Goal: Contribute content: Contribute content

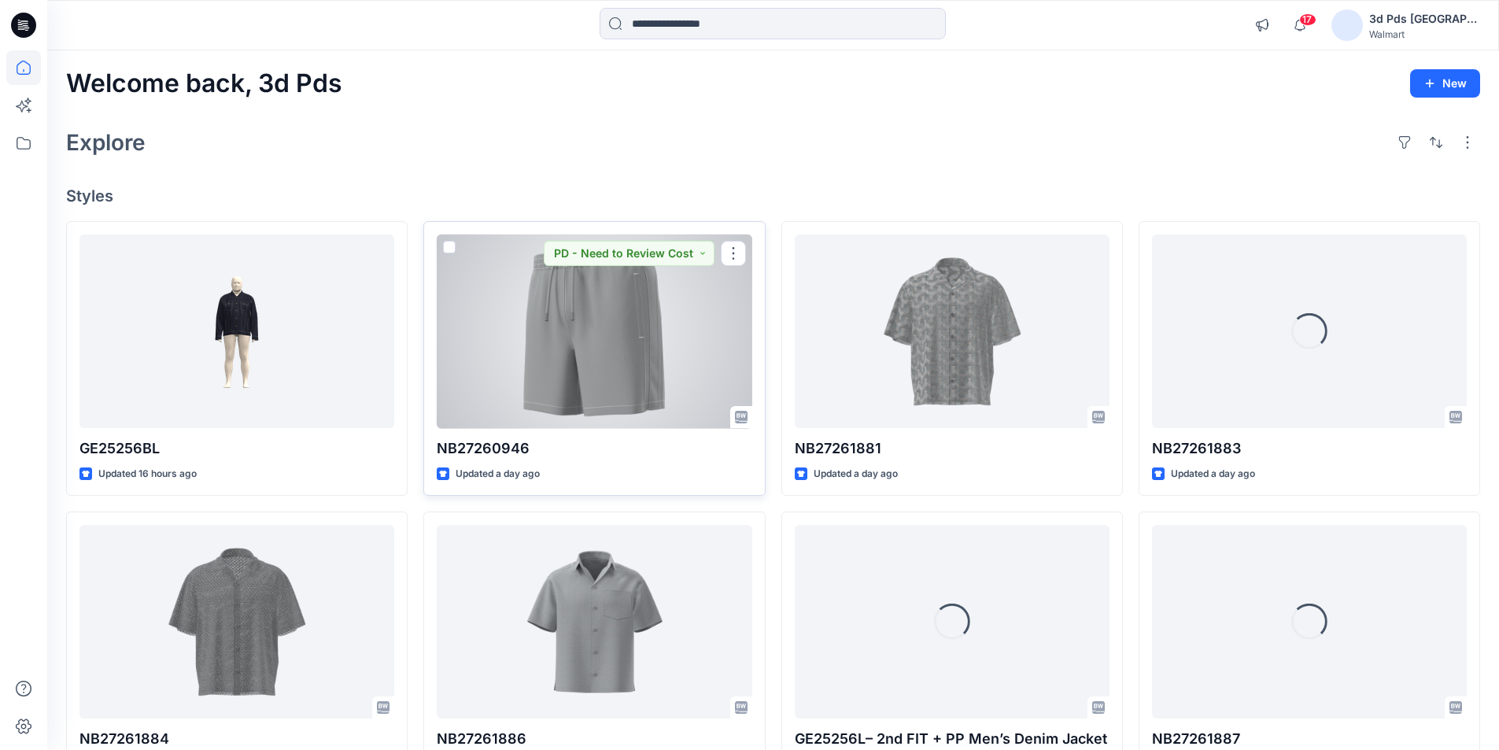
click at [593, 361] on div at bounding box center [594, 332] width 315 height 194
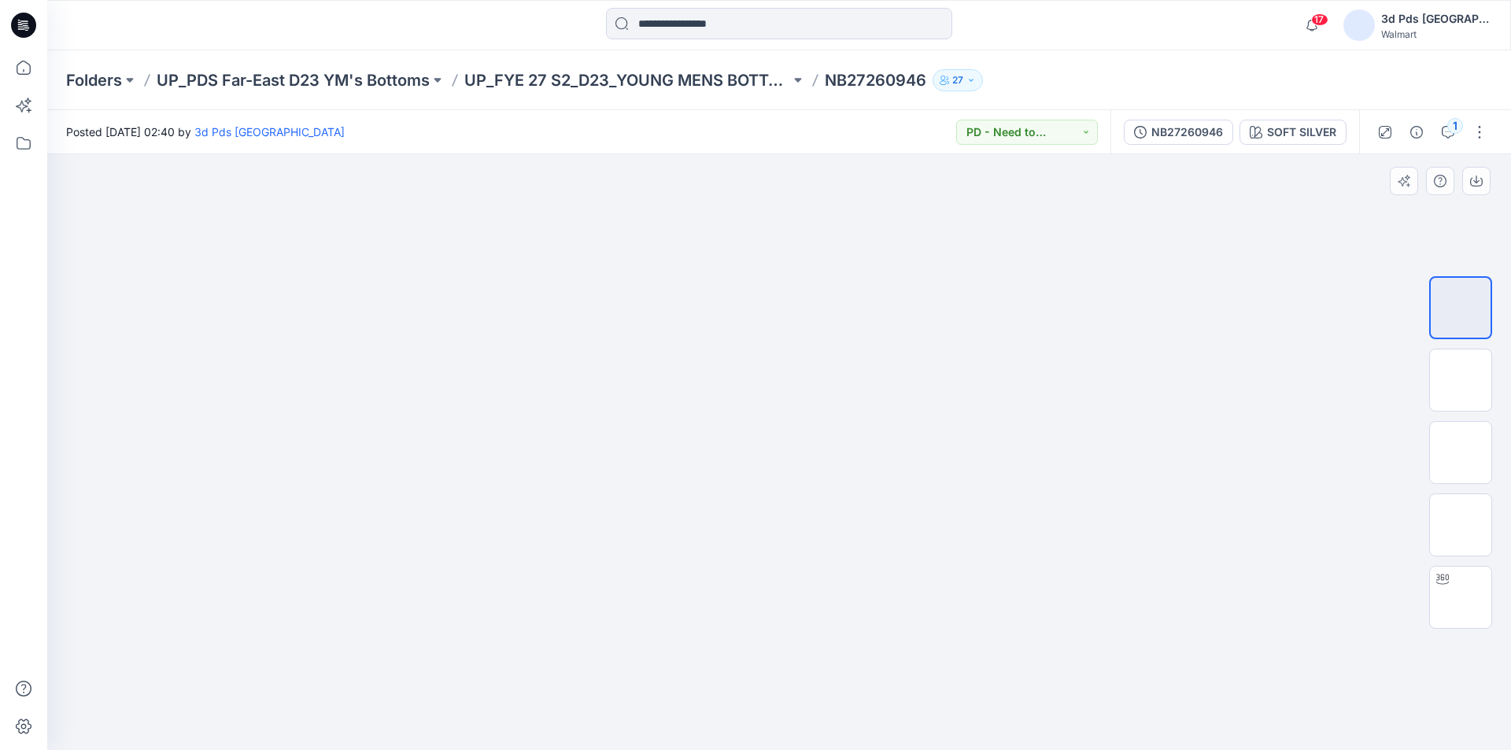
click at [472, 290] on div at bounding box center [779, 452] width 1464 height 596
click at [394, 79] on p "UP_PDS Far-East D23 YM's Bottoms" at bounding box center [293, 80] width 273 height 22
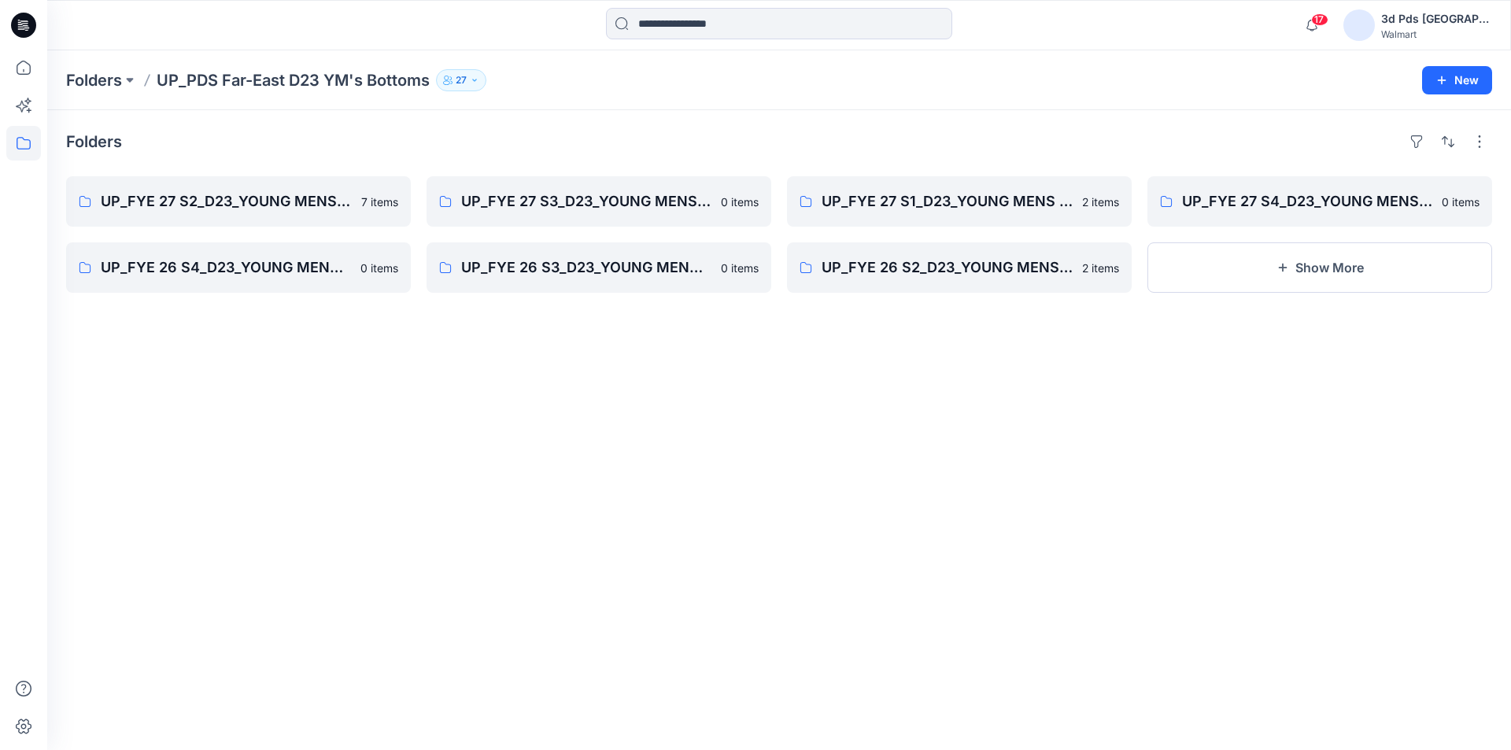
click at [24, 15] on icon at bounding box center [23, 25] width 25 height 25
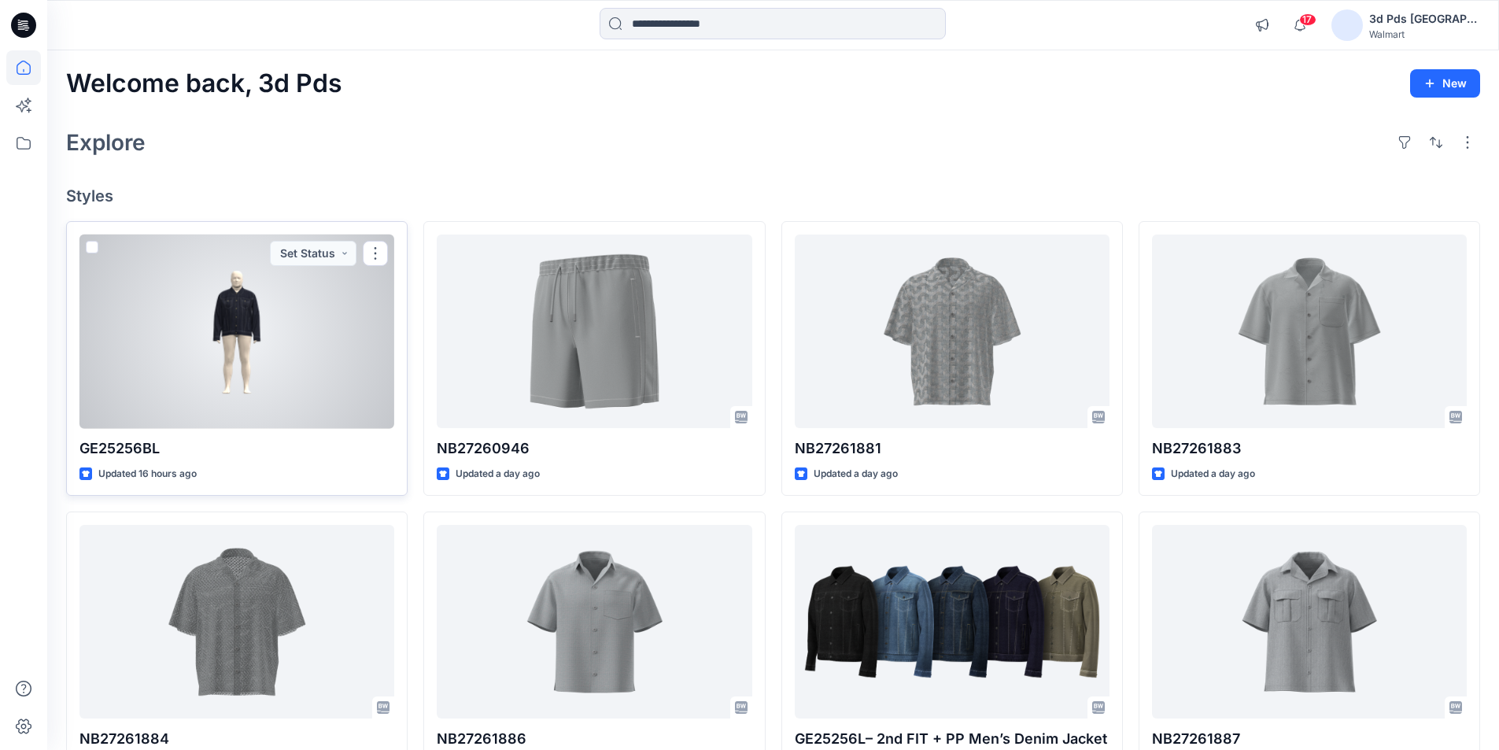
click at [309, 296] on div at bounding box center [237, 332] width 315 height 194
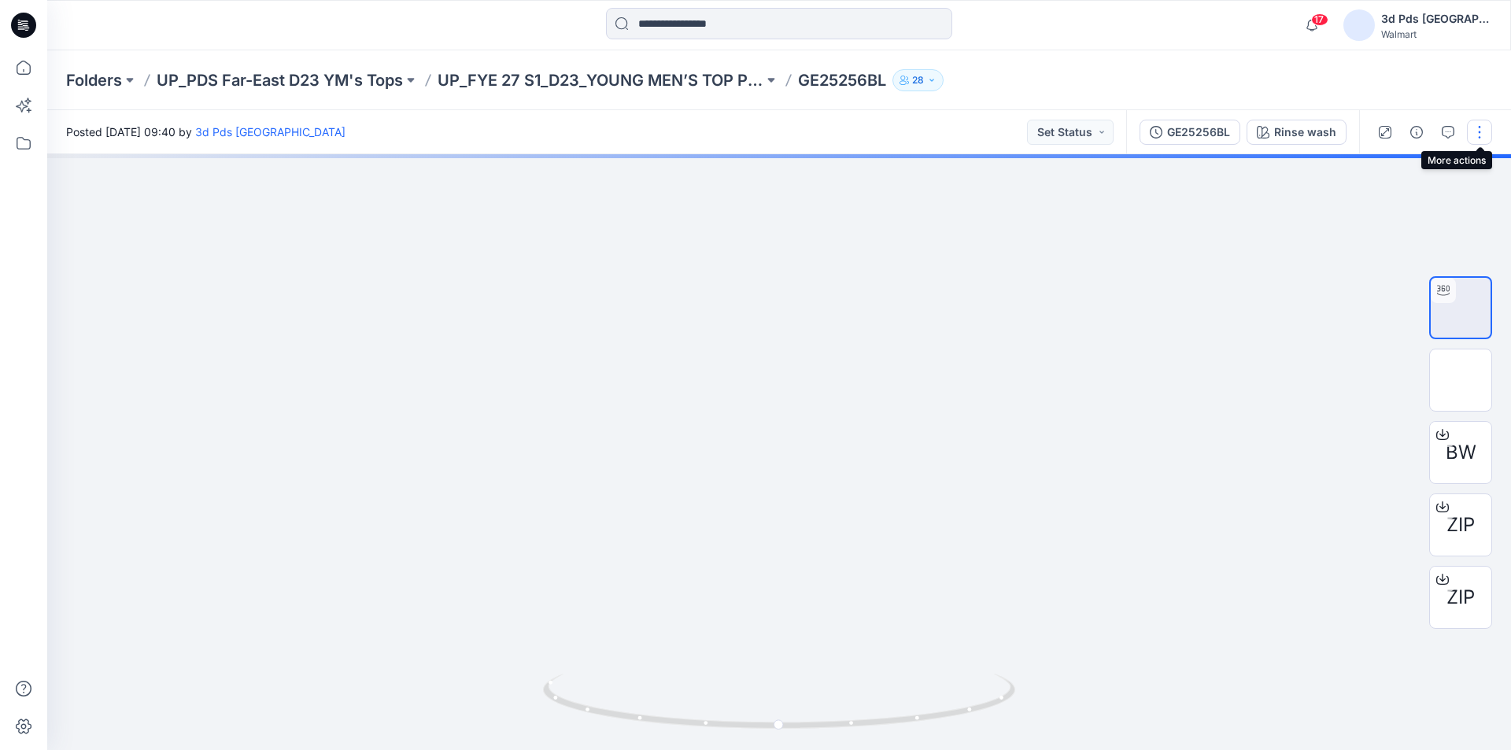
click at [1485, 134] on button "button" at bounding box center [1479, 132] width 25 height 25
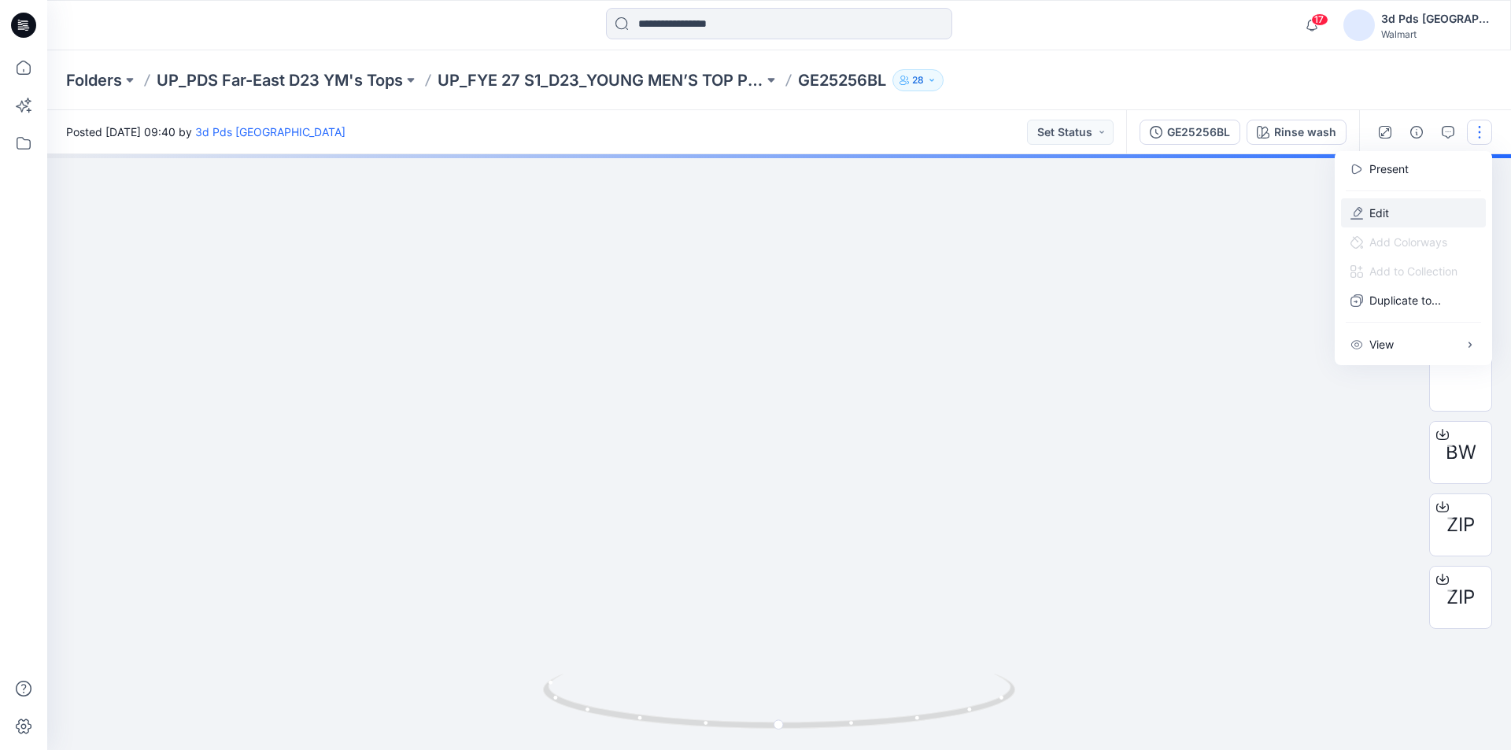
click at [1401, 213] on button "Edit" at bounding box center [1413, 212] width 145 height 29
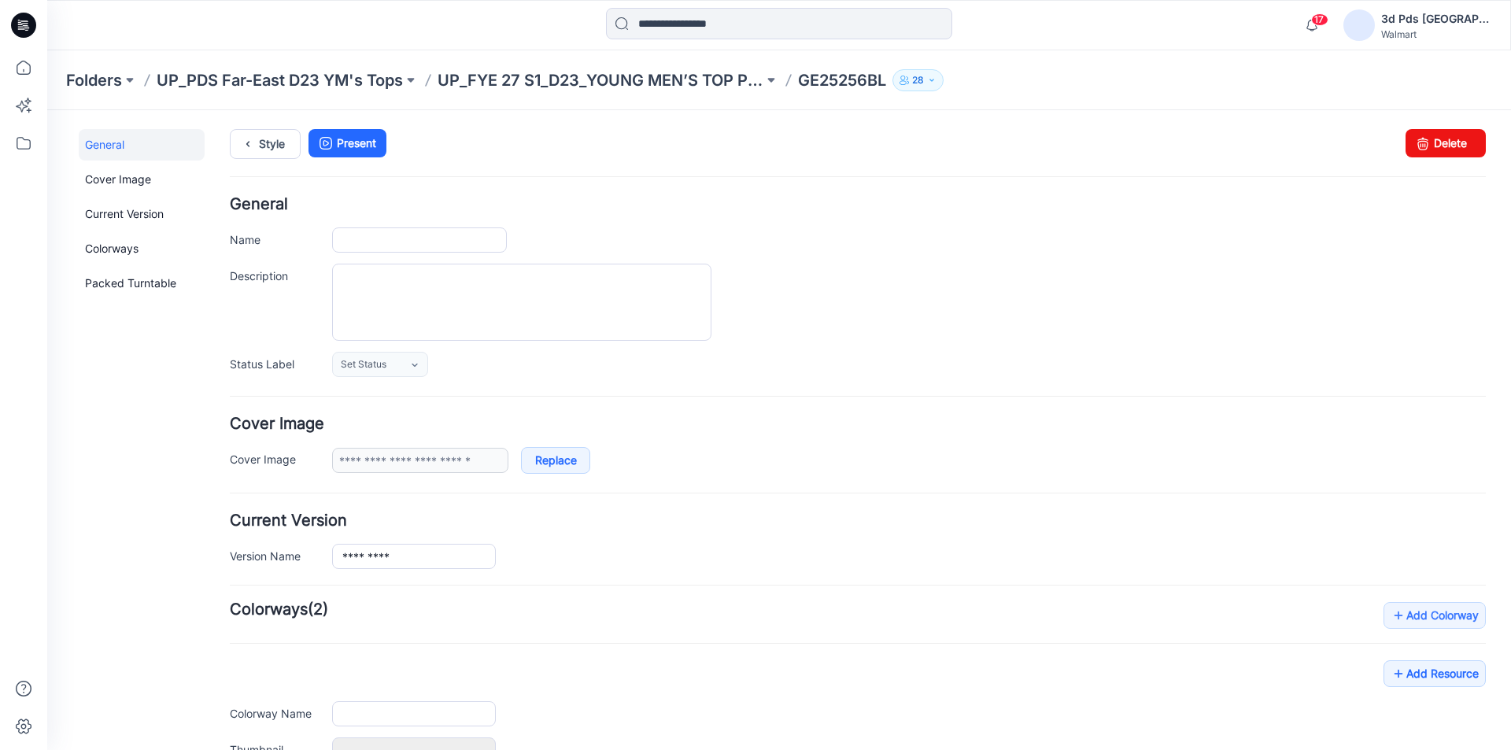
type input "*********"
type input "**********"
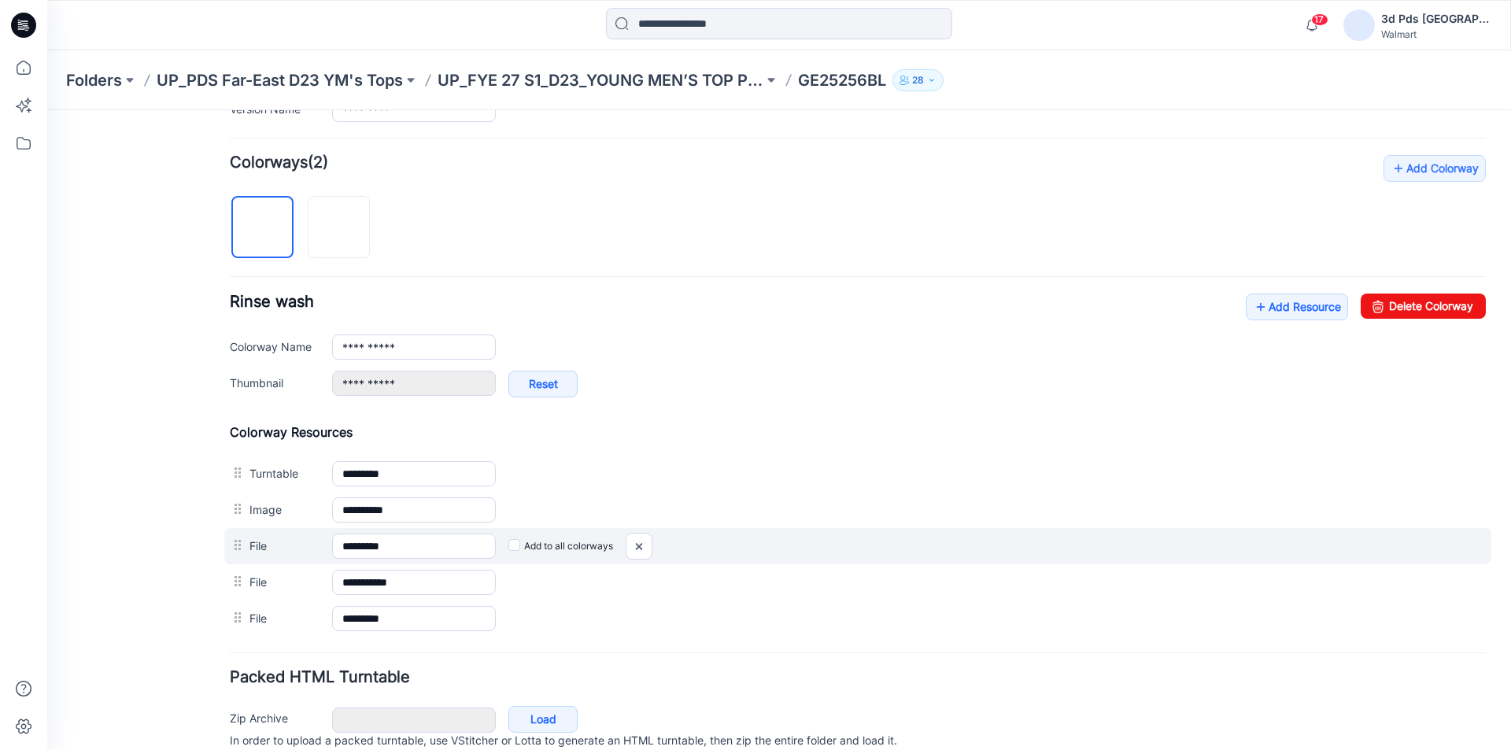
scroll to position [472, 0]
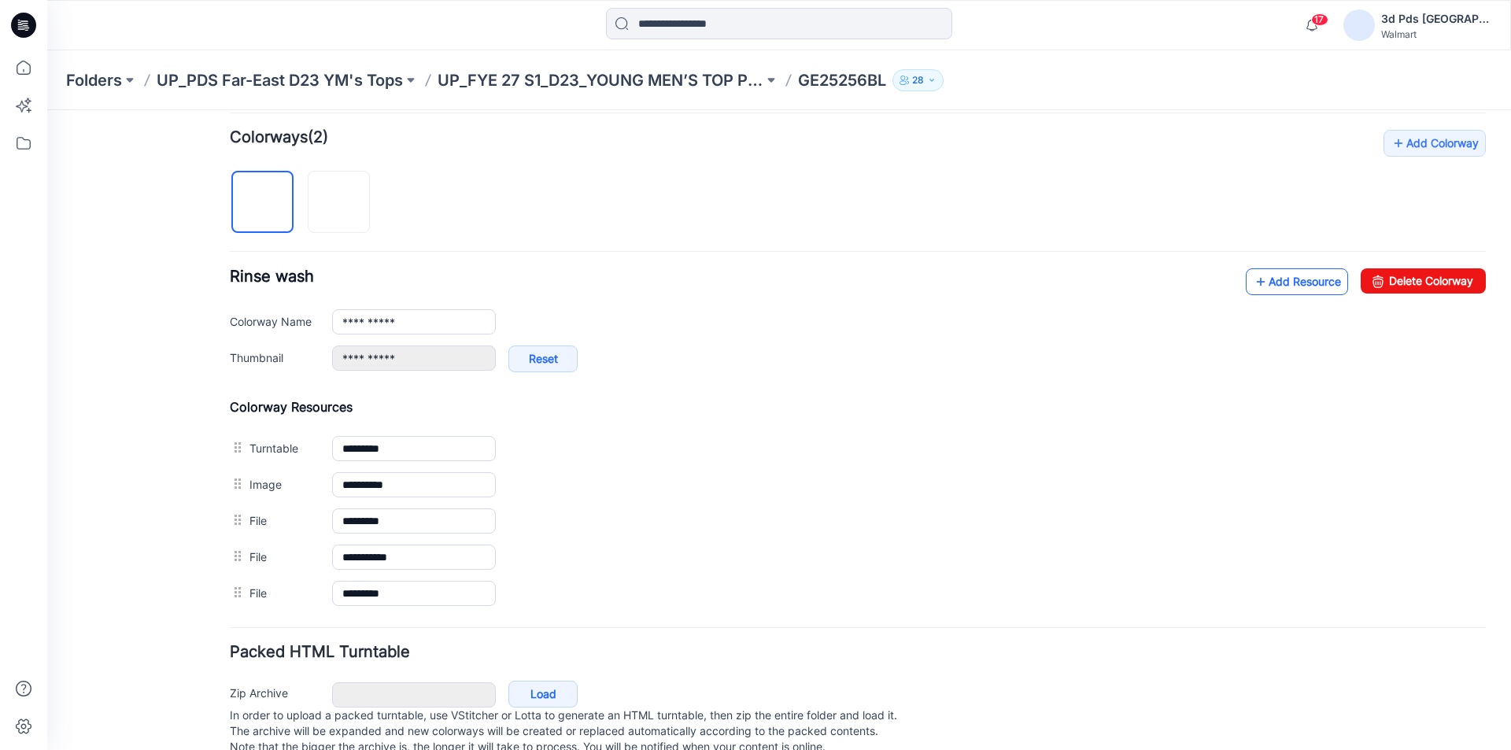
click at [1253, 281] on icon at bounding box center [1261, 281] width 16 height 25
click at [28, 21] on icon at bounding box center [23, 25] width 25 height 25
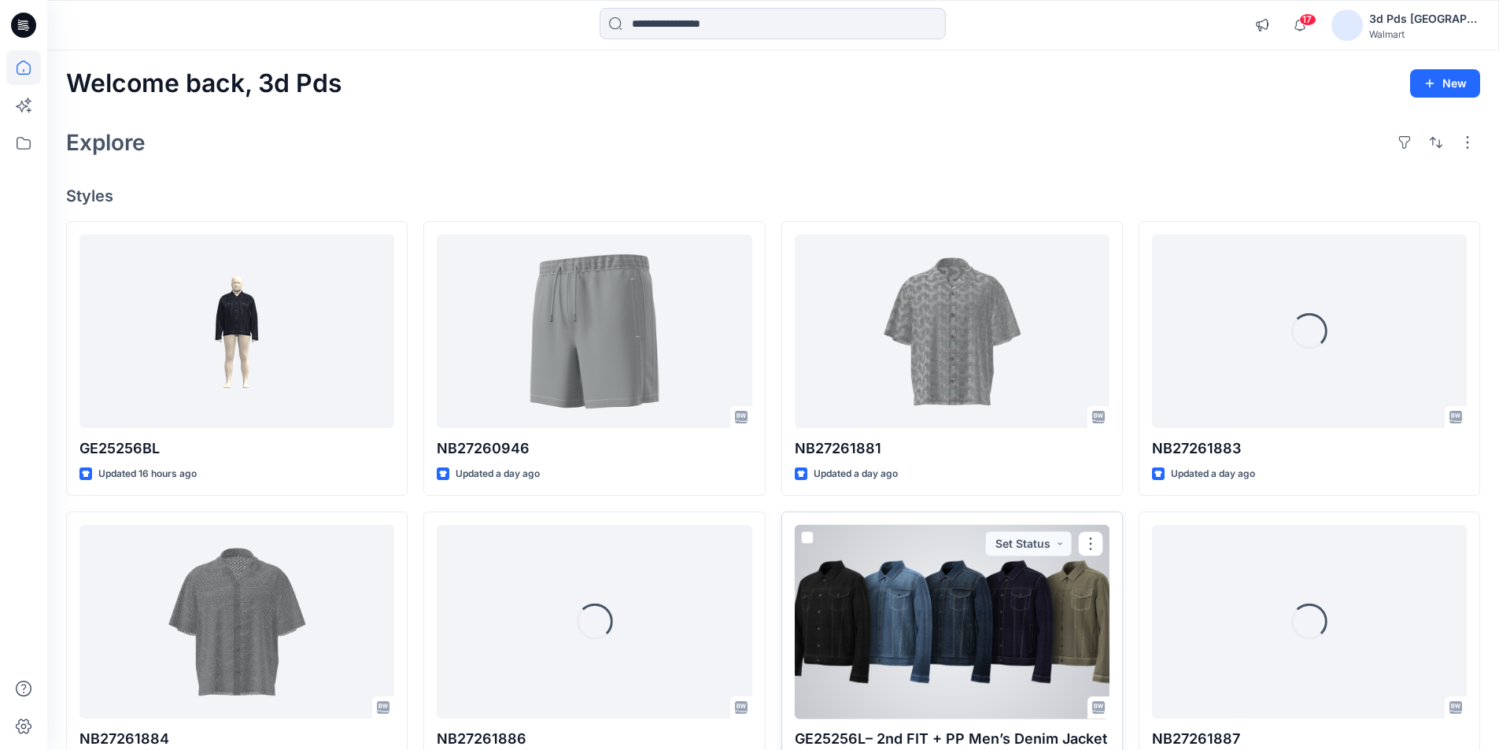
click at [923, 601] on div at bounding box center [952, 622] width 315 height 194
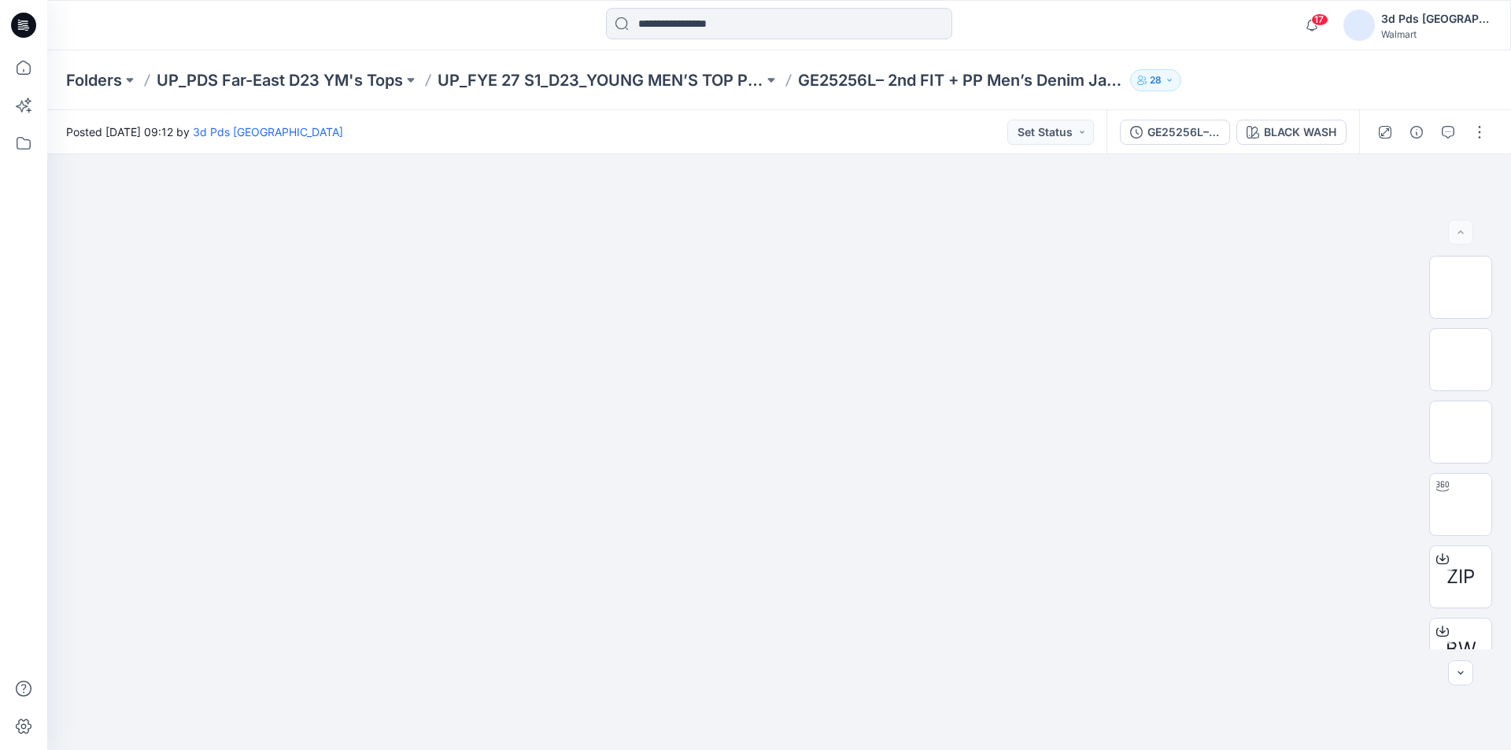
click at [27, 19] on icon at bounding box center [23, 25] width 25 height 25
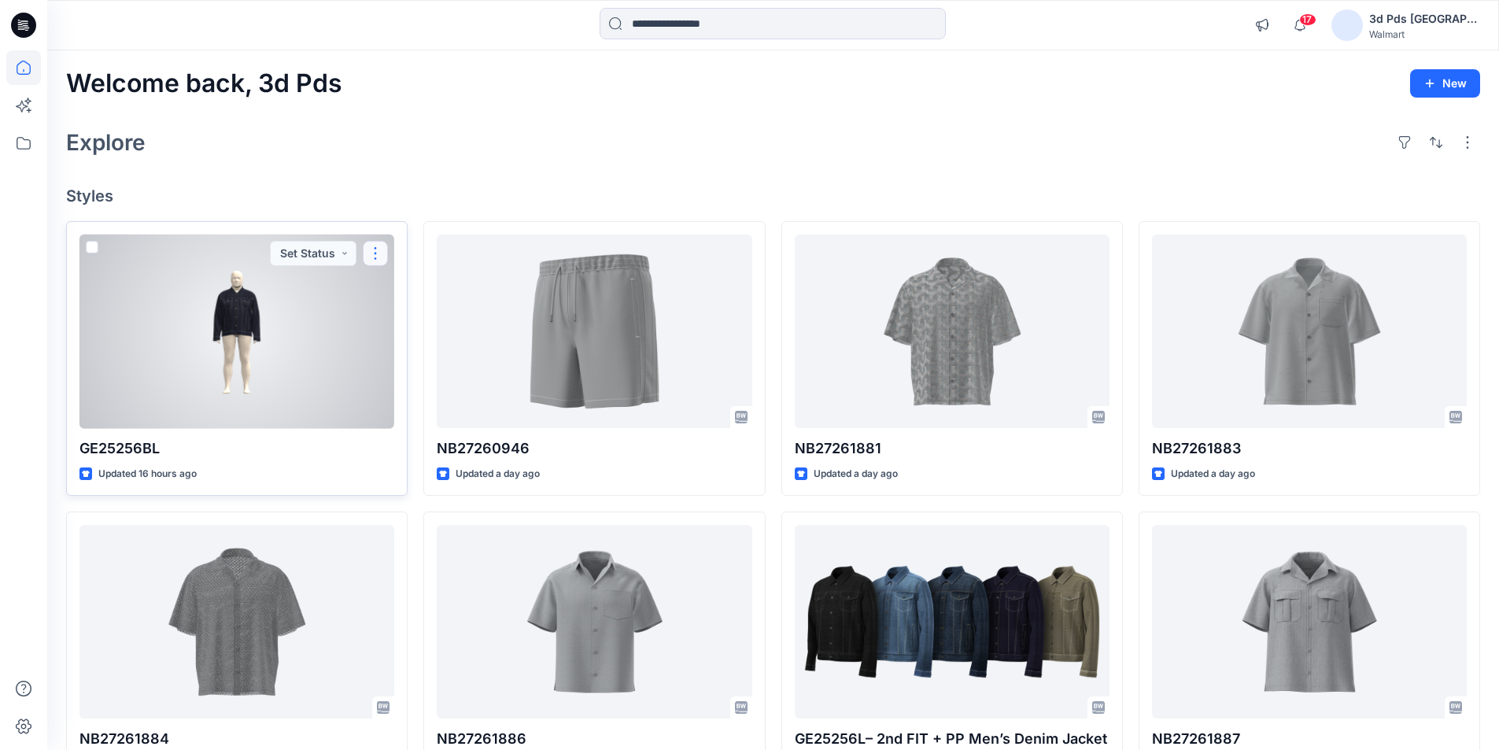
click at [372, 253] on button "button" at bounding box center [375, 253] width 25 height 25
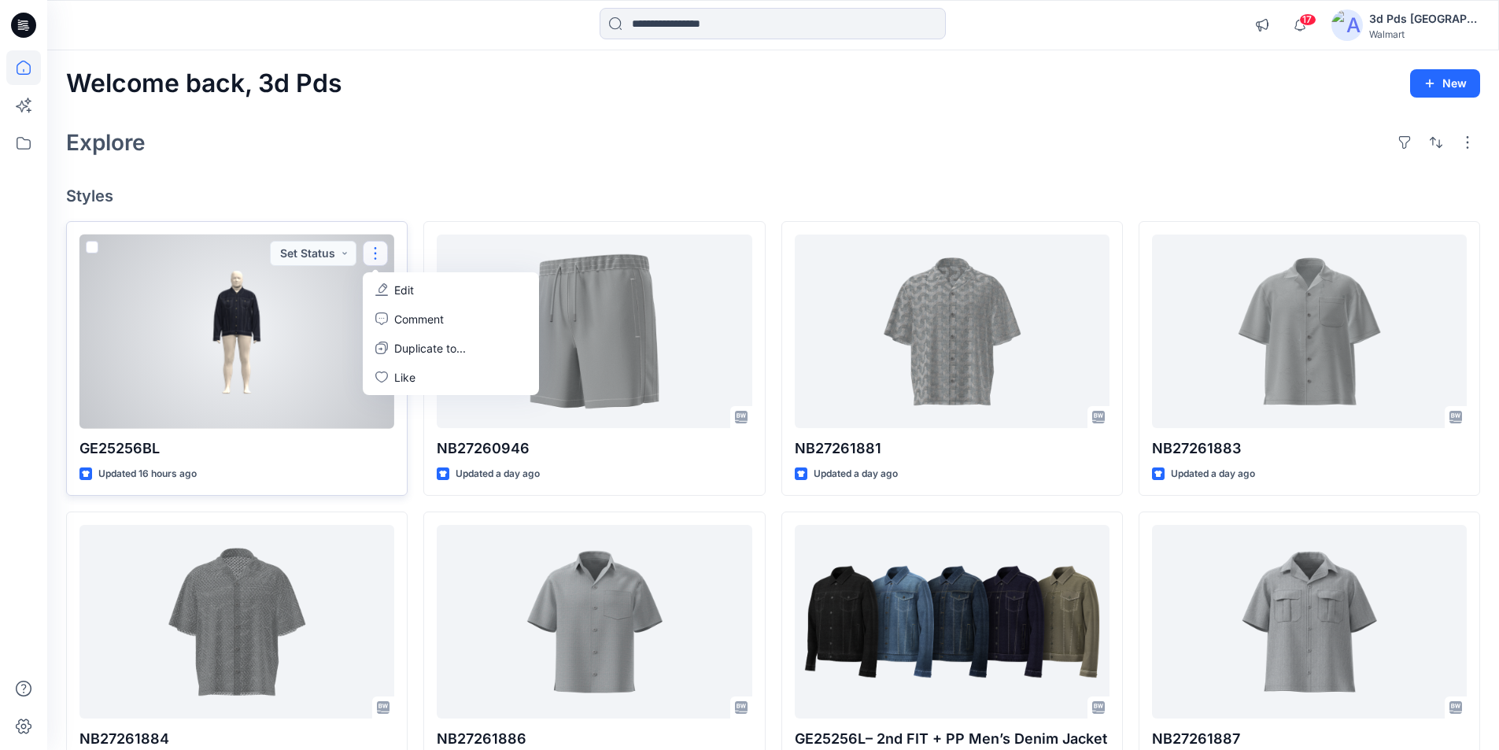
click at [425, 290] on button "Edit" at bounding box center [451, 289] width 170 height 29
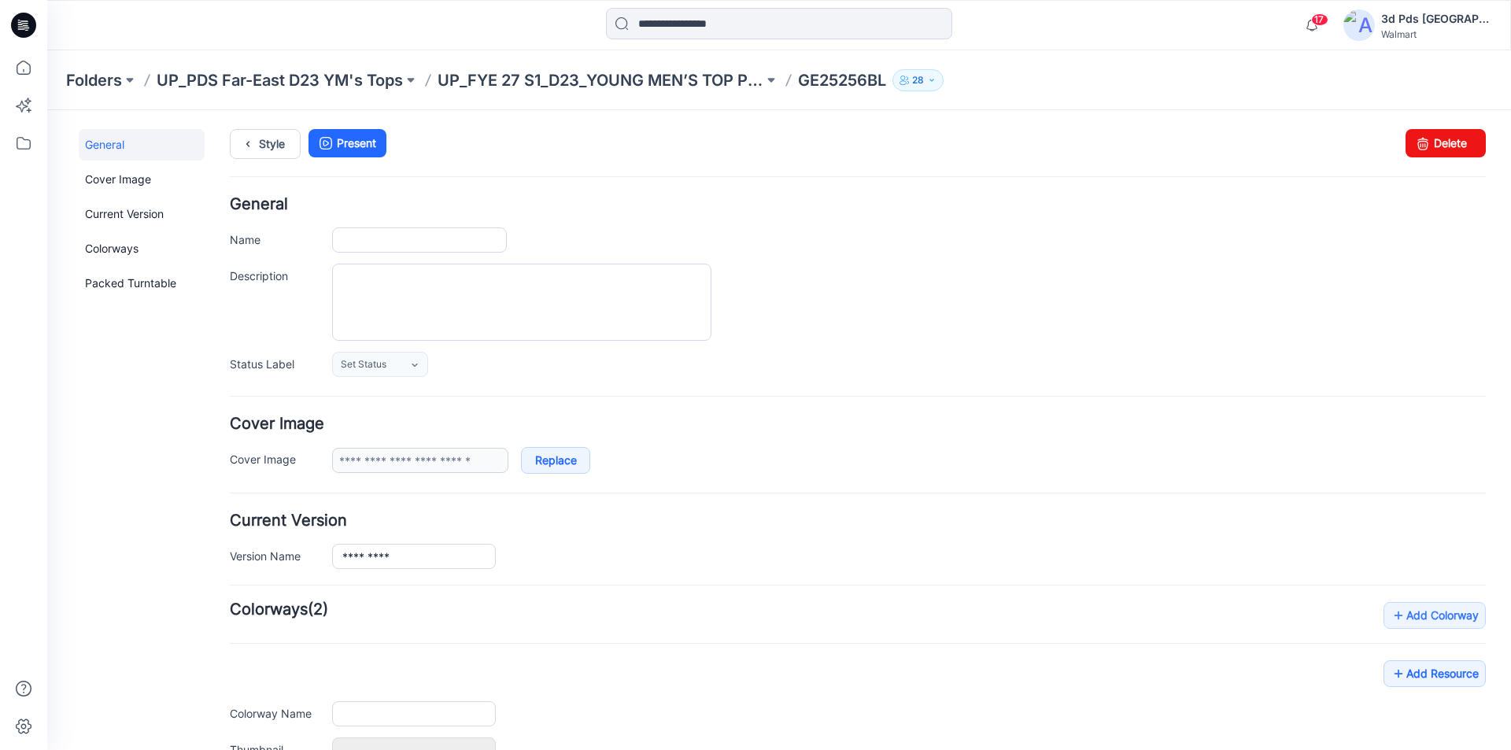
type input "*********"
type input "**********"
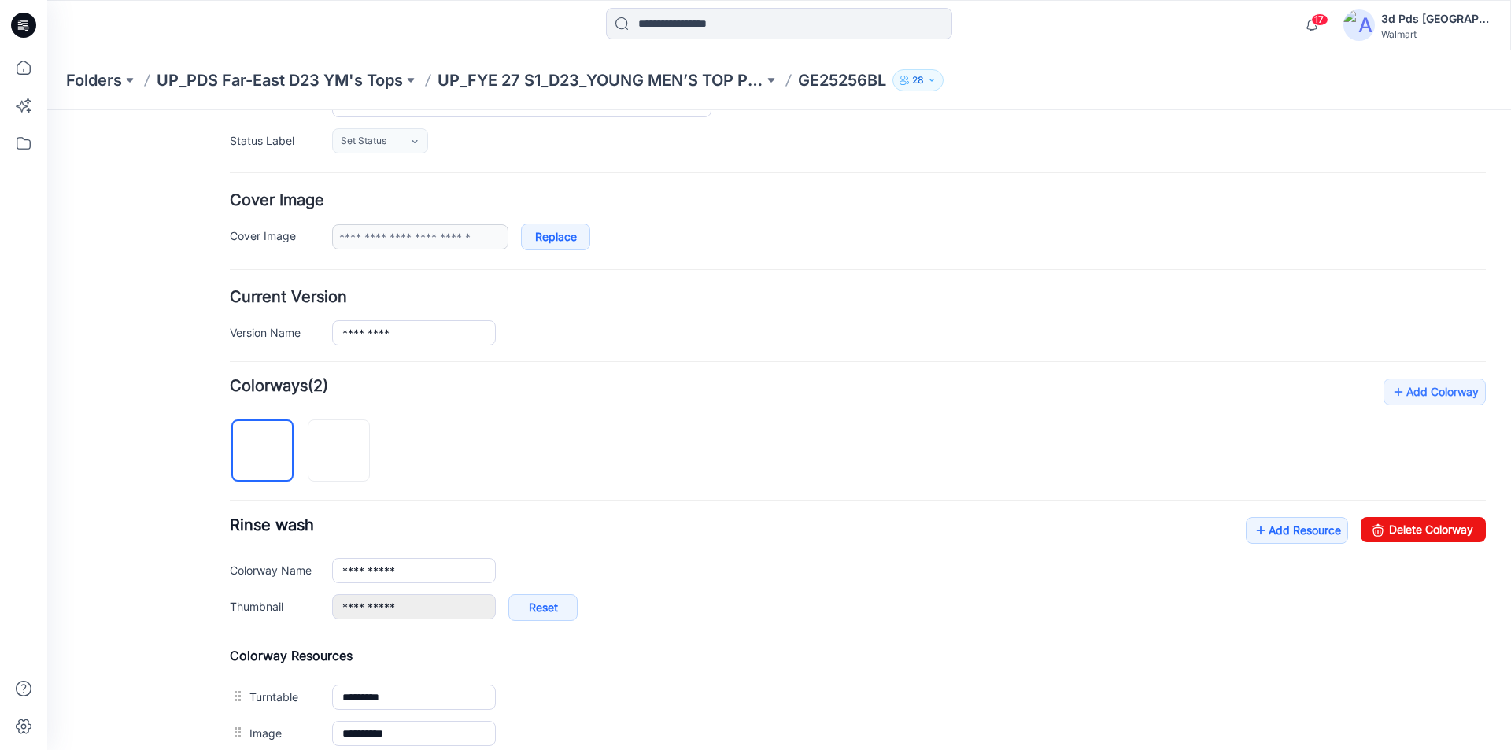
scroll to position [315, 0]
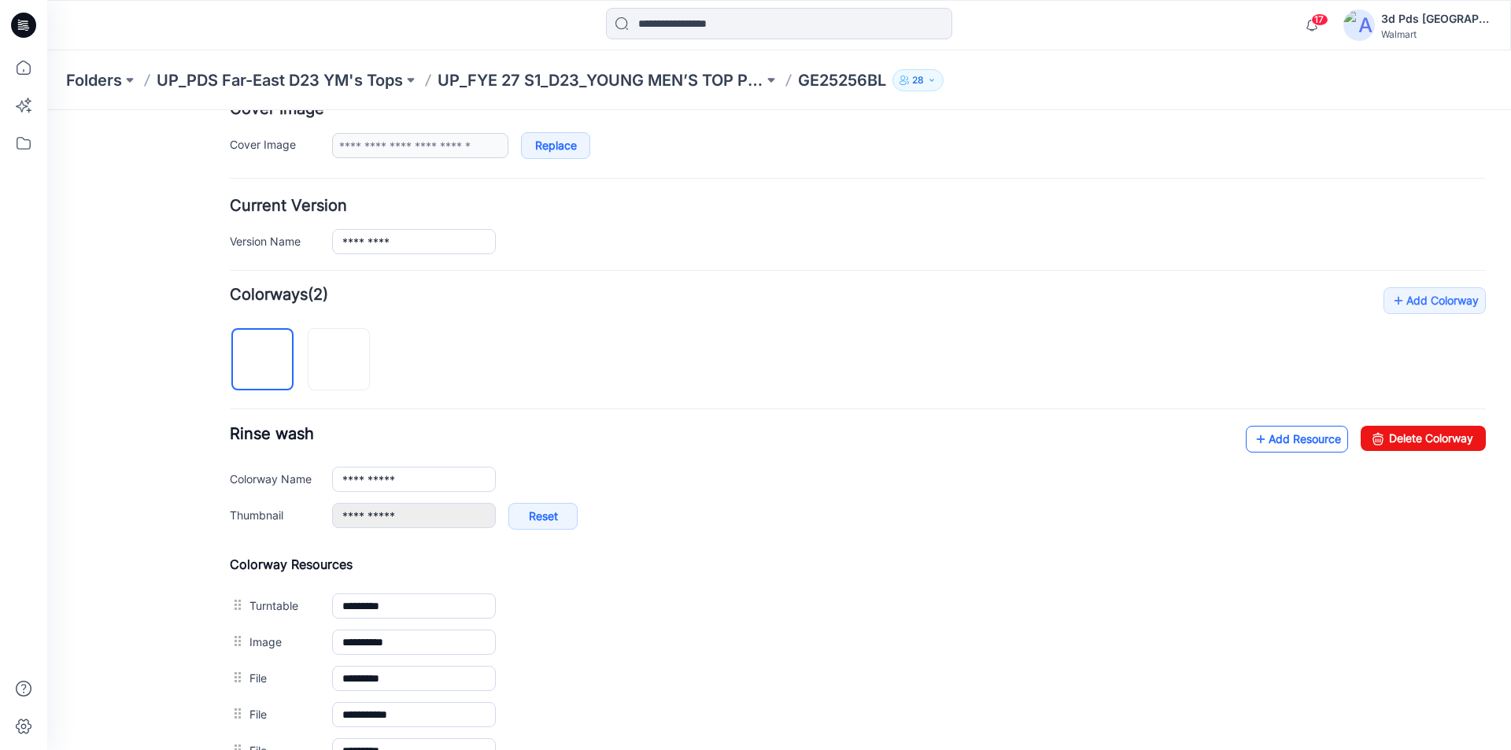
click at [1262, 441] on link "Add Resource" at bounding box center [1297, 439] width 102 height 27
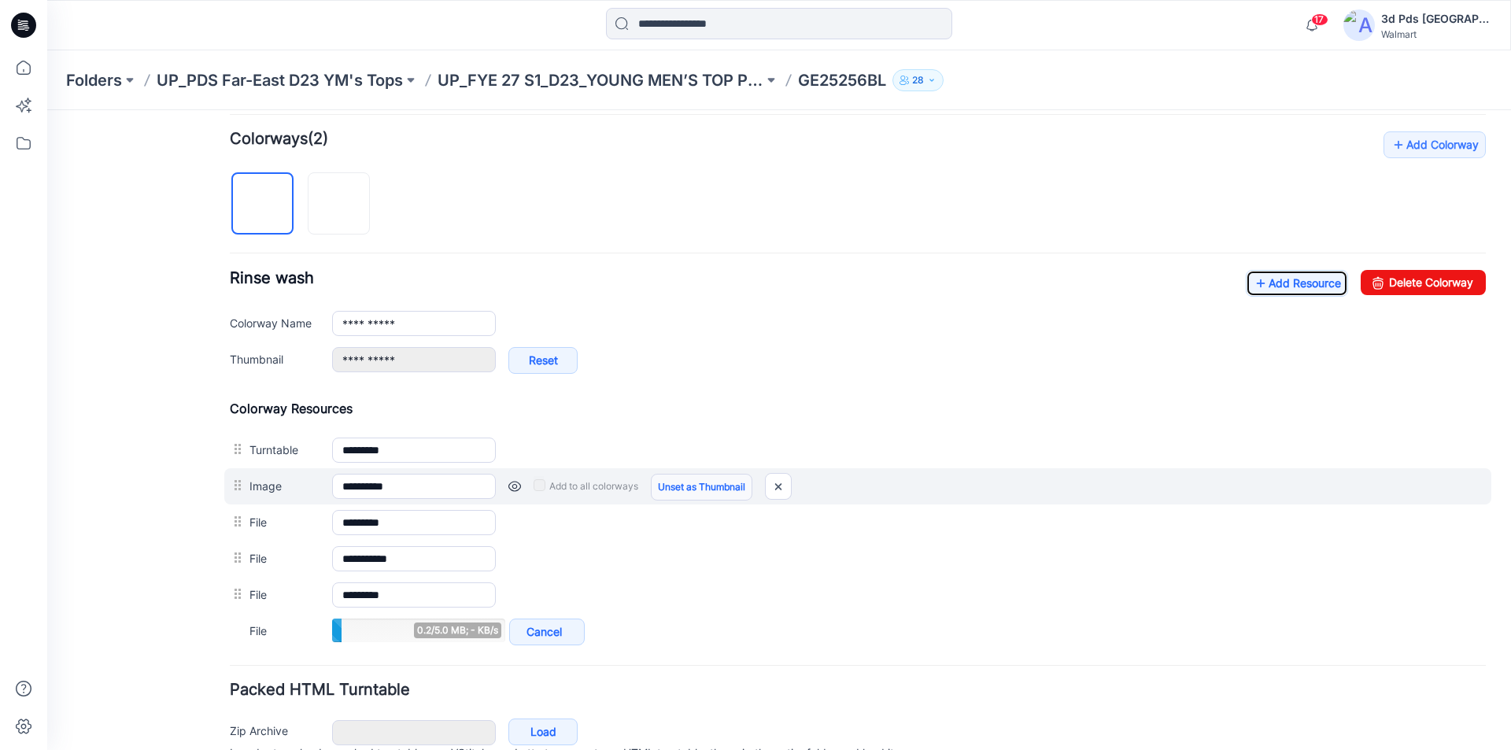
scroll to position [472, 0]
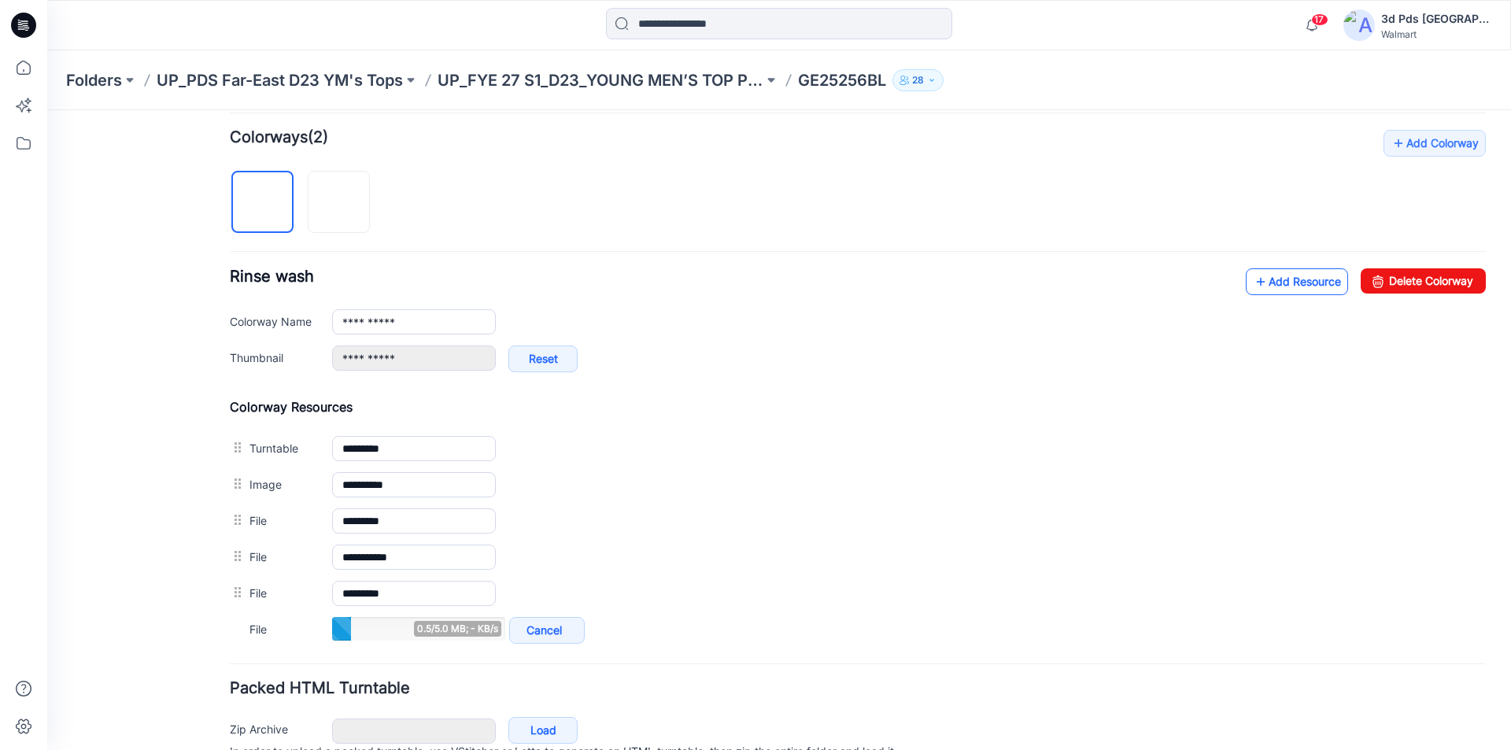
click at [1289, 288] on link "Add Resource" at bounding box center [1297, 281] width 102 height 27
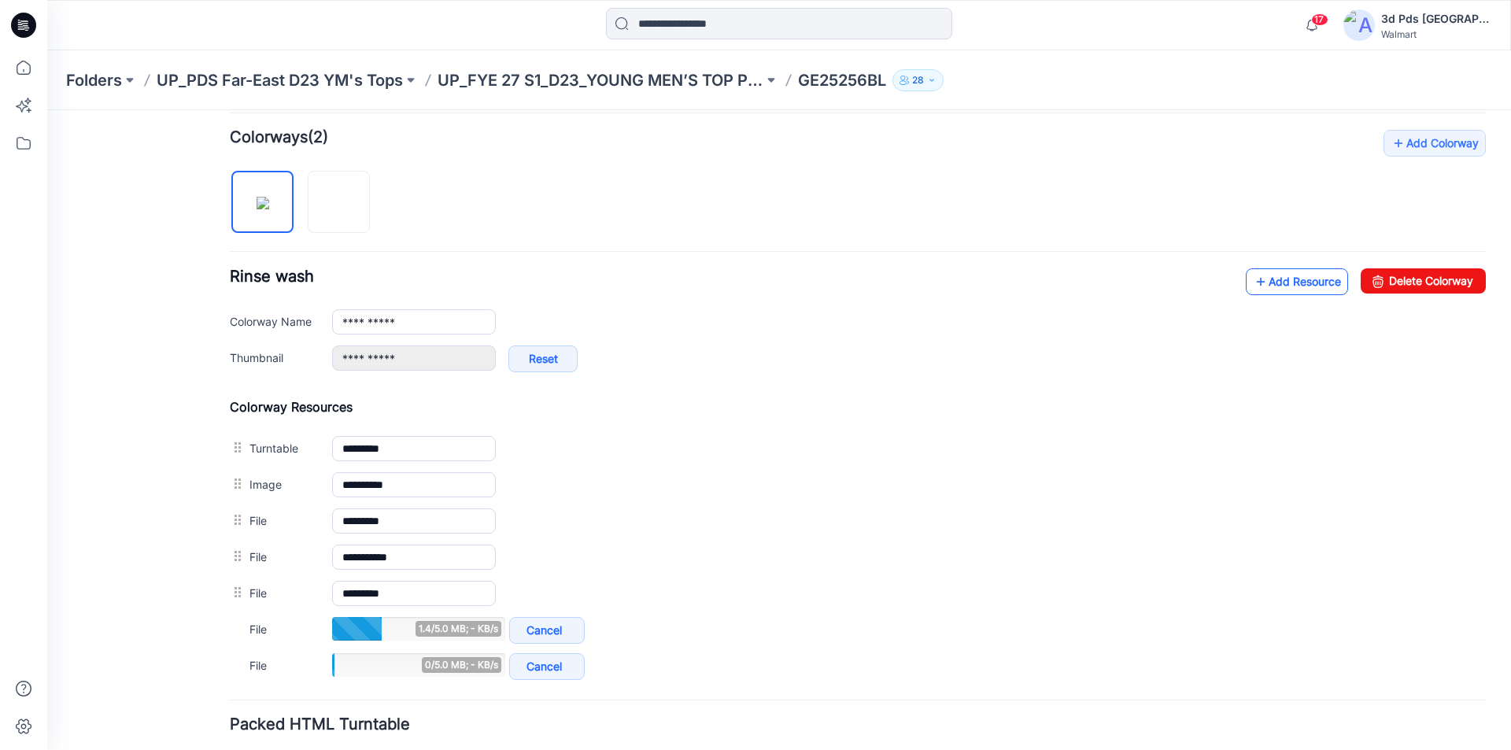
click at [1276, 283] on link "Add Resource" at bounding box center [1297, 281] width 102 height 27
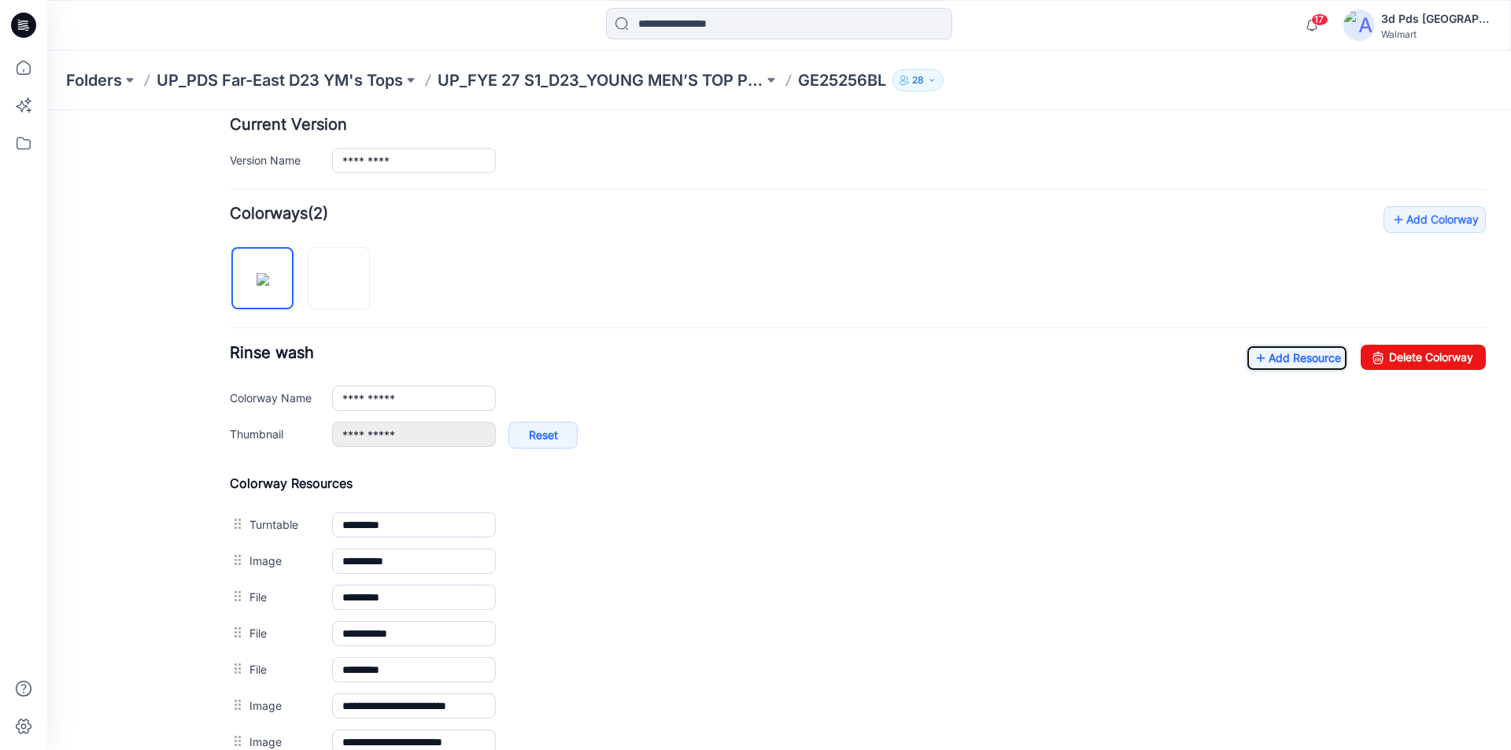
scroll to position [386, 0]
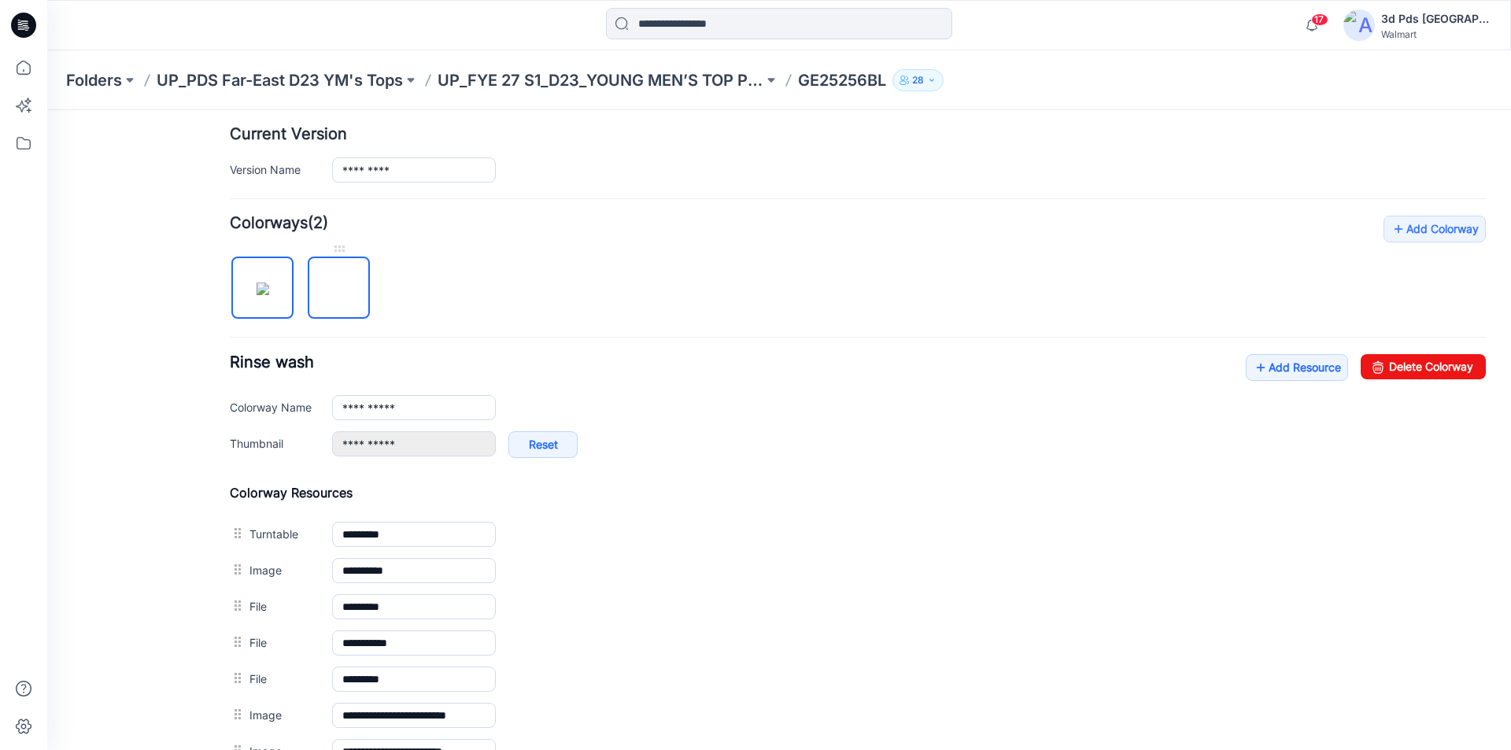
click at [339, 289] on img at bounding box center [339, 289] width 0 height 0
type input "********"
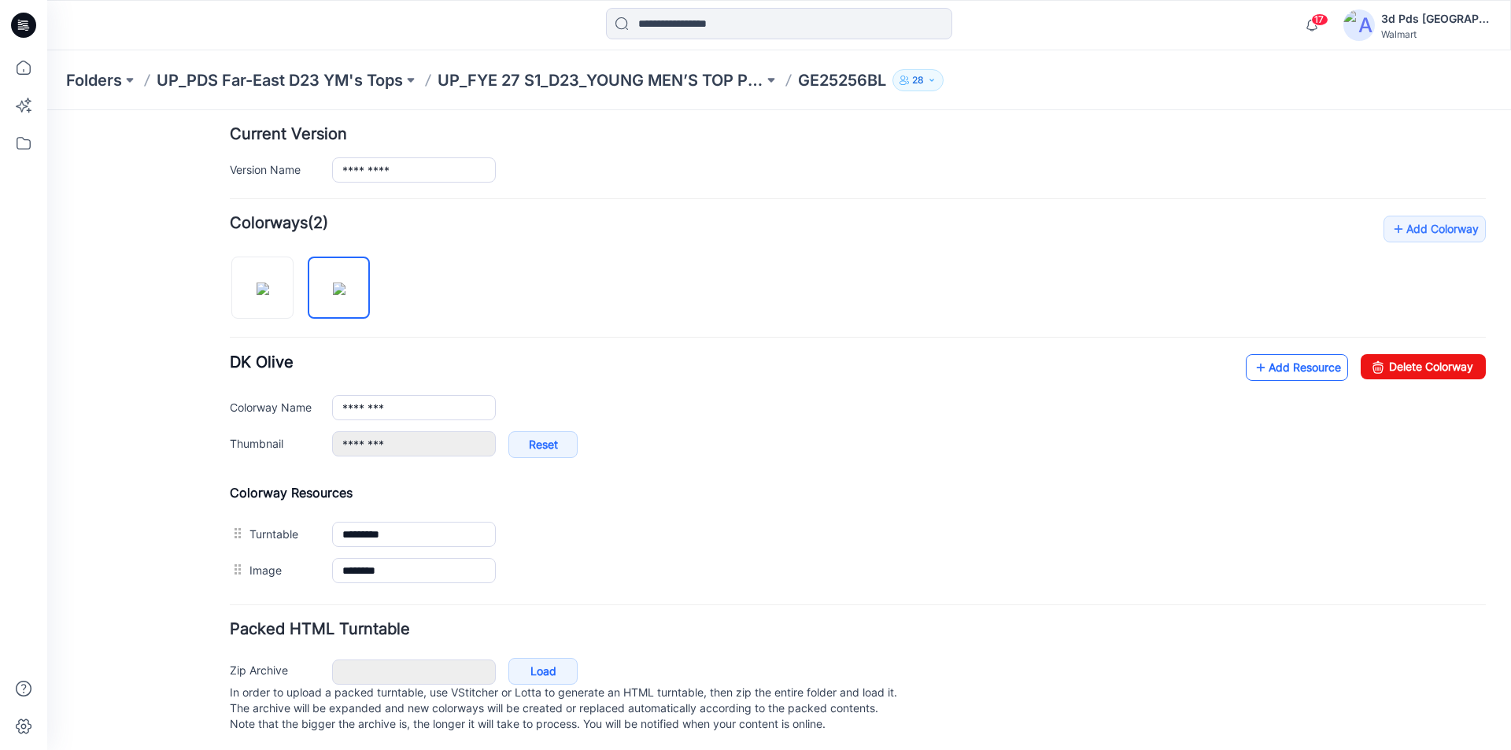
click at [1269, 370] on link "Add Resource" at bounding box center [1297, 367] width 102 height 27
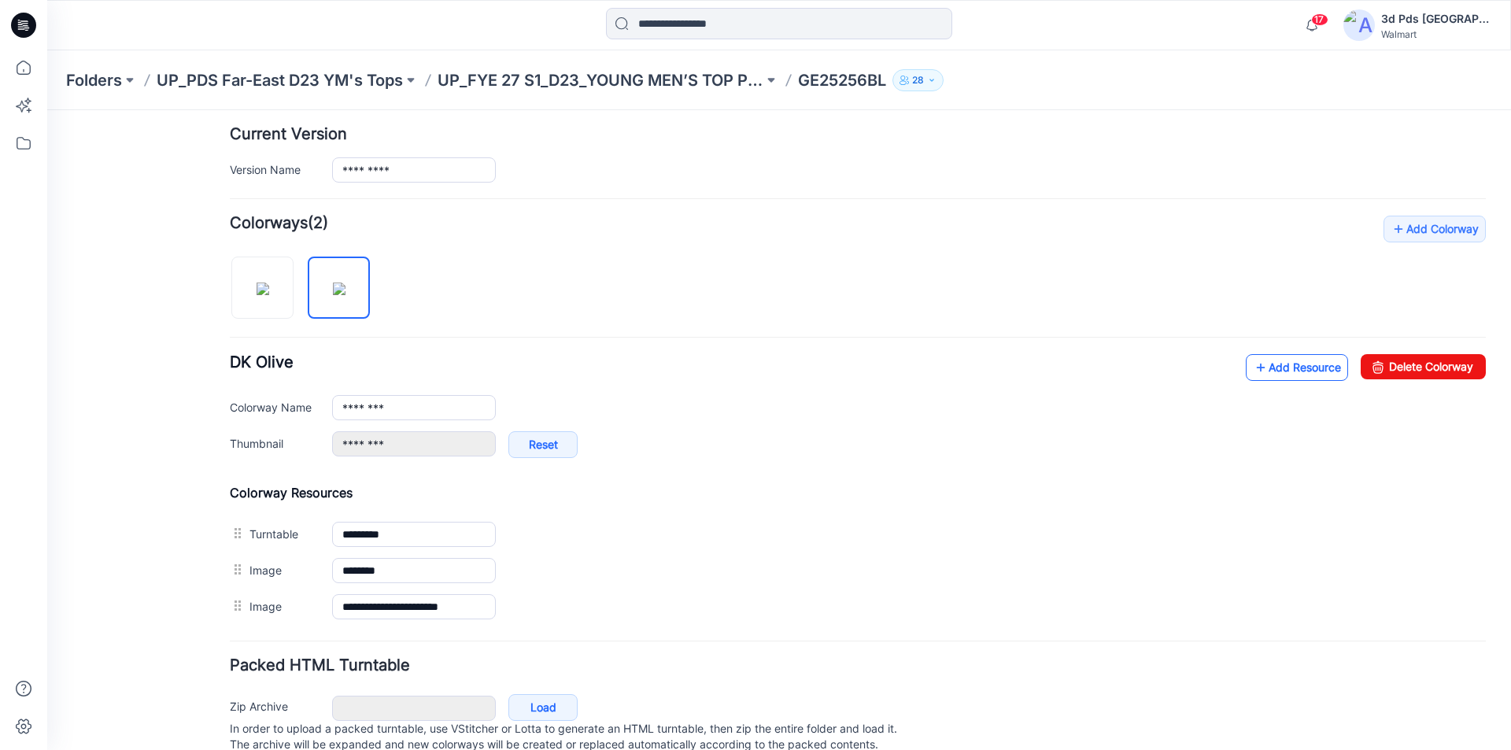
click at [1253, 367] on icon at bounding box center [1261, 367] width 16 height 25
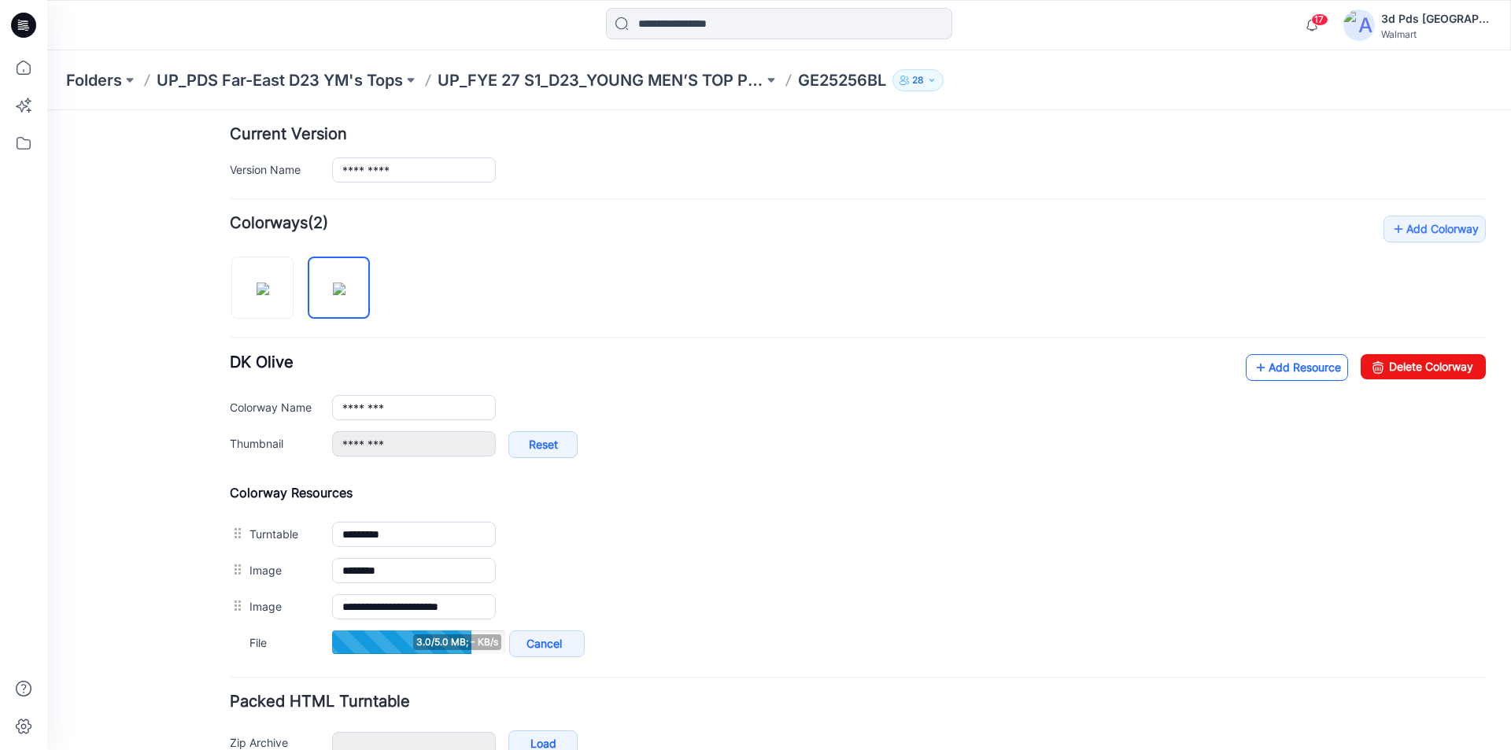
click at [1253, 365] on icon at bounding box center [1261, 367] width 16 height 25
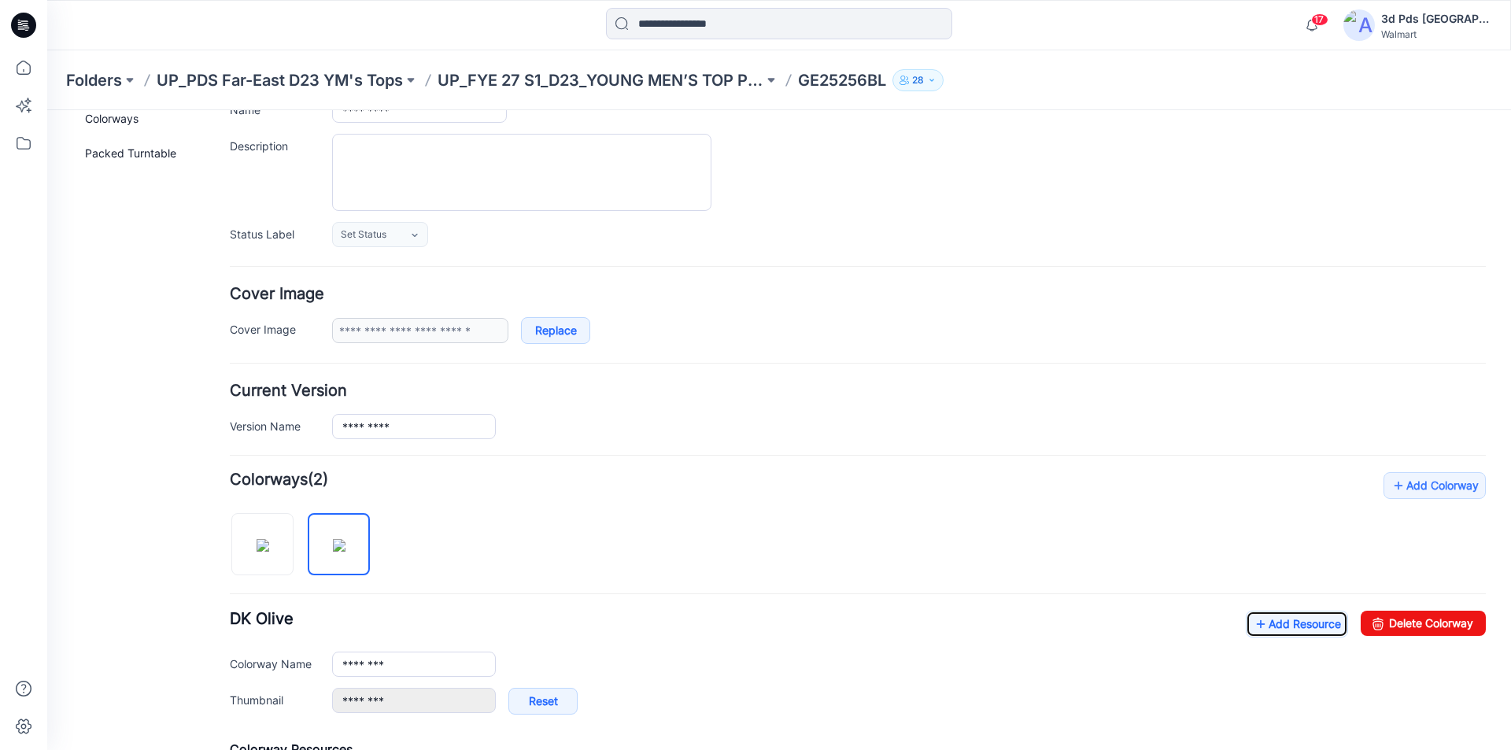
scroll to position [42, 0]
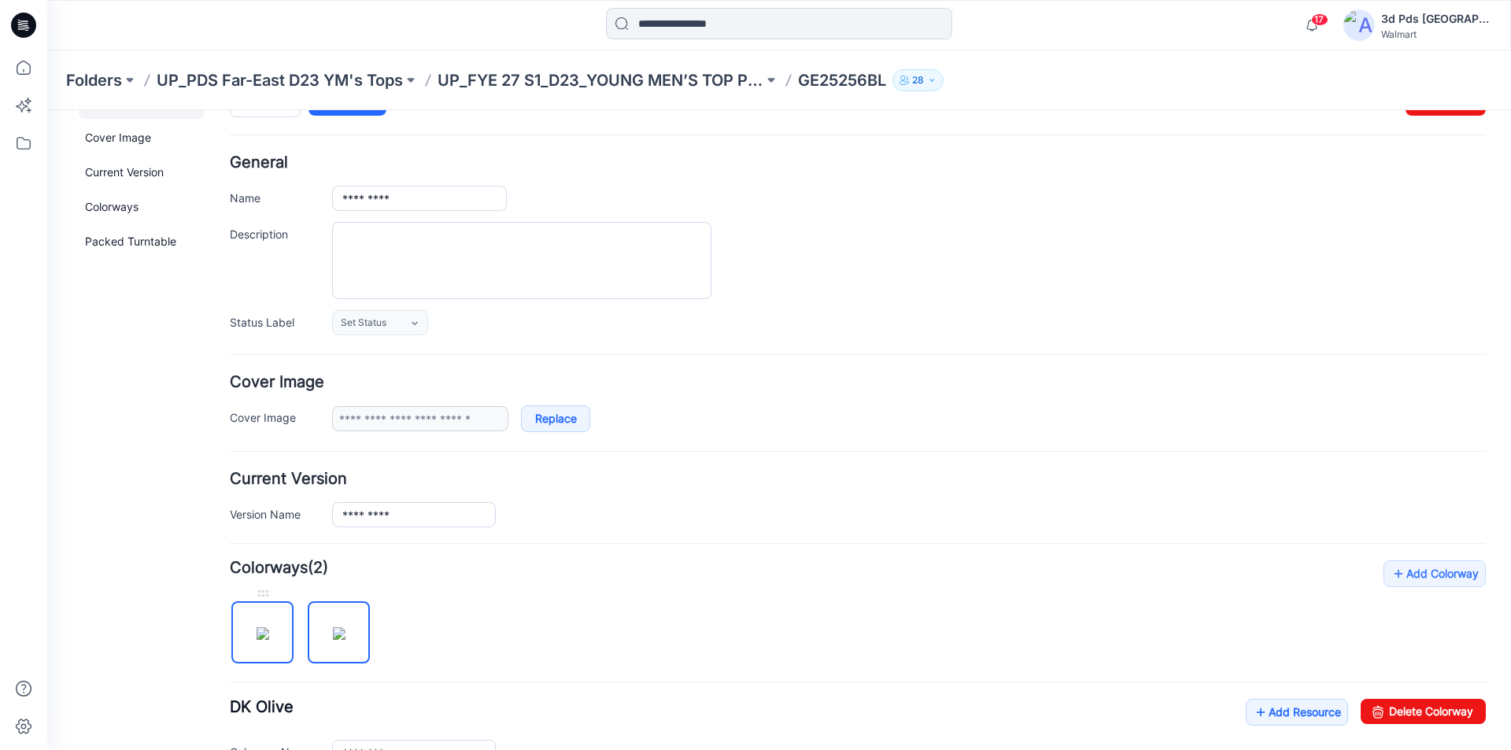
click at [261, 627] on img at bounding box center [263, 633] width 13 height 13
type input "**********"
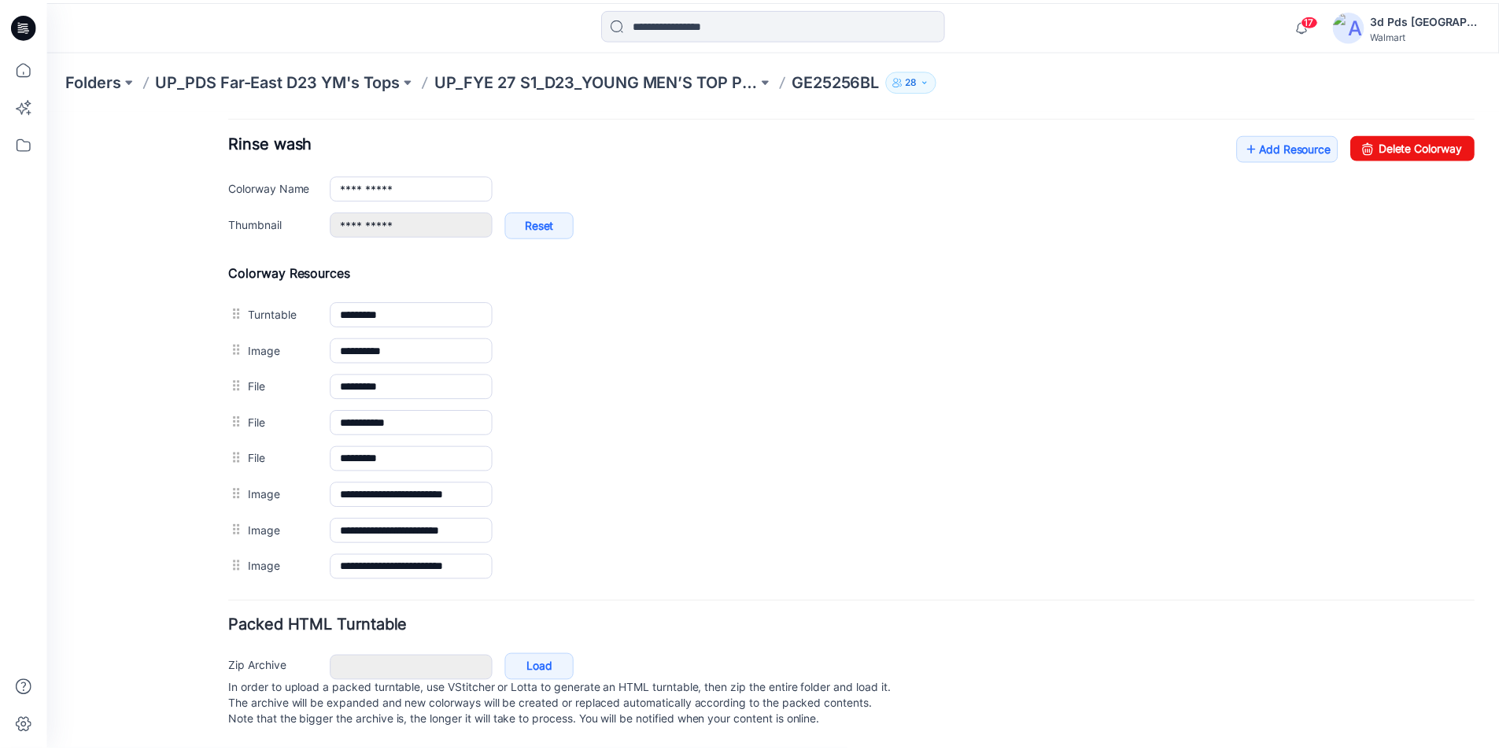
scroll to position [308, 0]
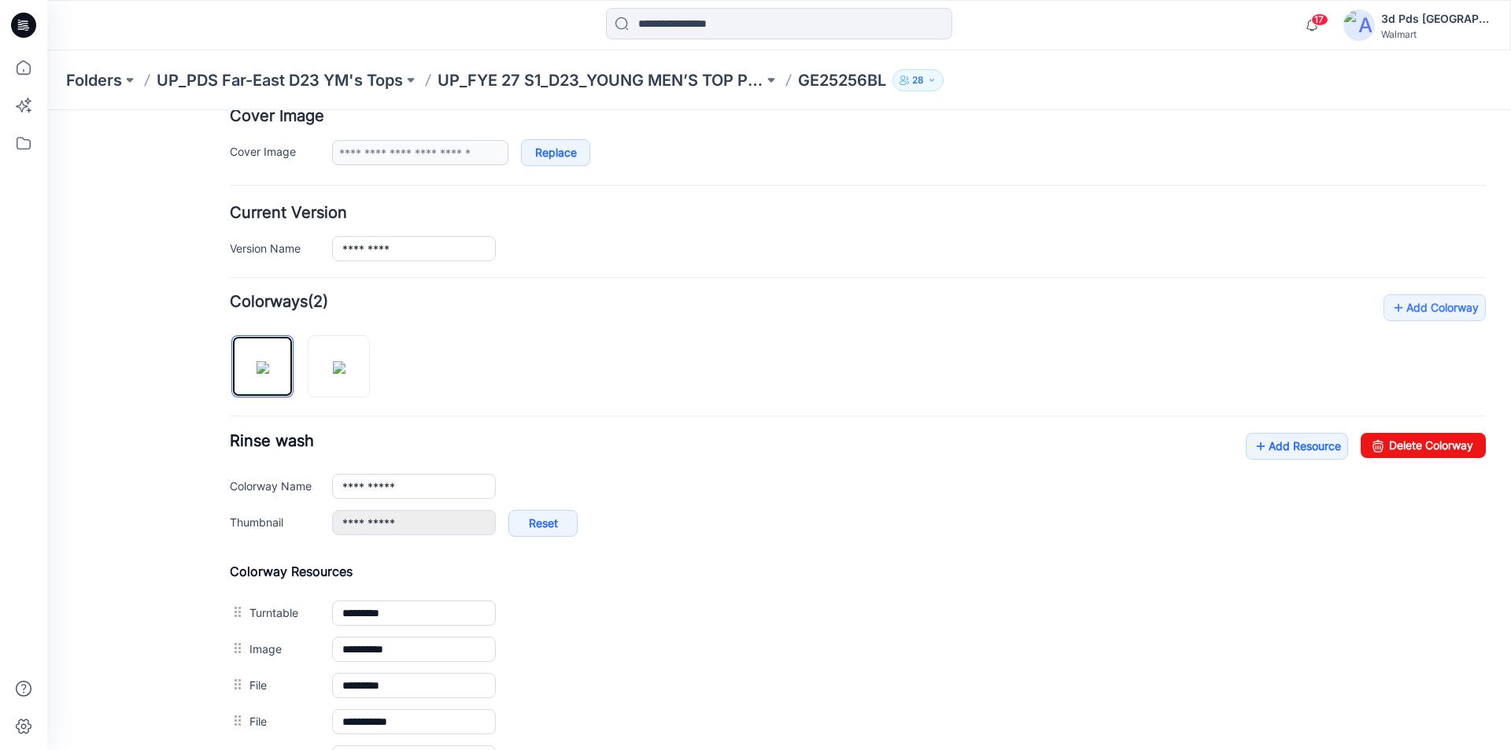
click at [26, 31] on icon at bounding box center [23, 25] width 25 height 25
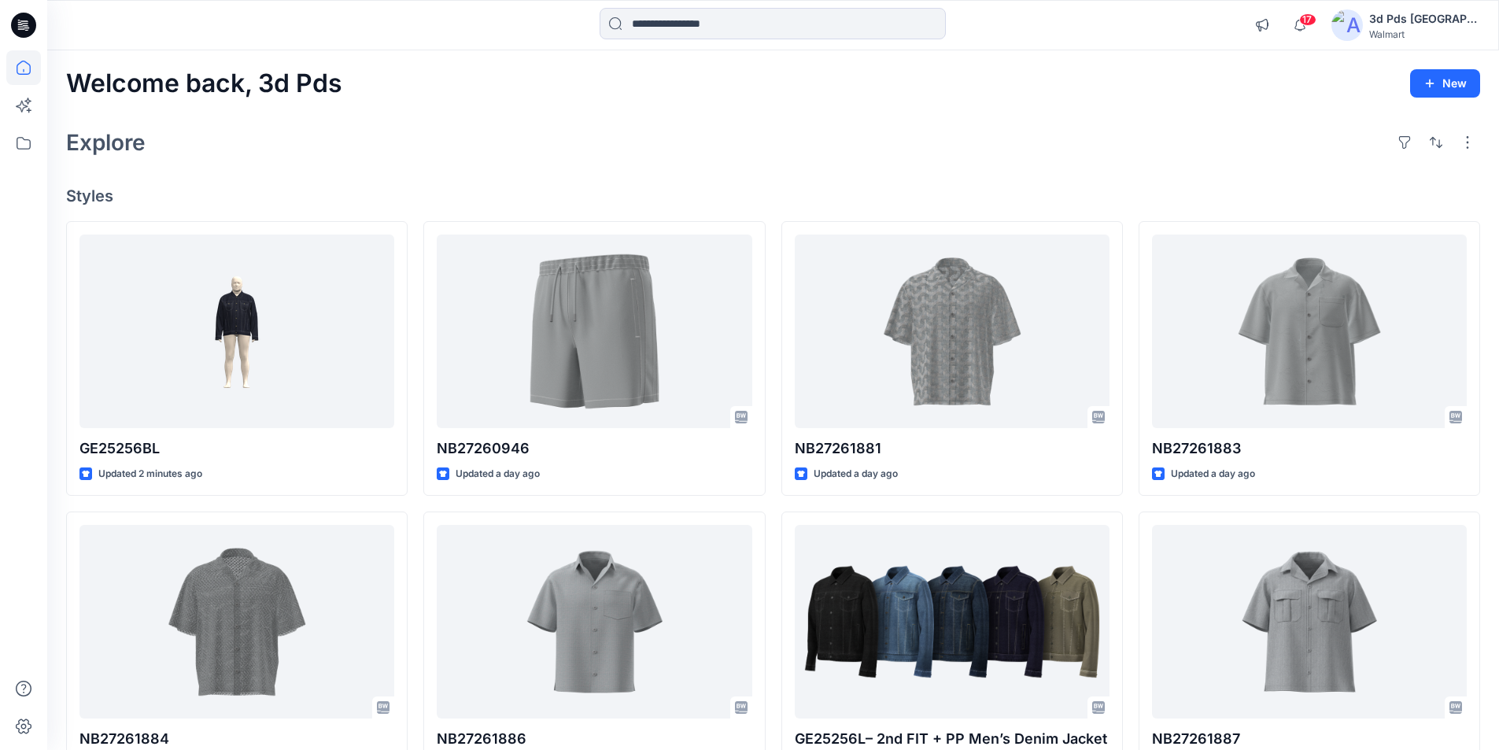
click at [30, 22] on icon at bounding box center [23, 25] width 25 height 25
click at [13, 20] on icon at bounding box center [23, 25] width 25 height 25
click at [605, 127] on div "Explore" at bounding box center [773, 143] width 1414 height 38
click at [887, 137] on div "Explore" at bounding box center [773, 143] width 1414 height 38
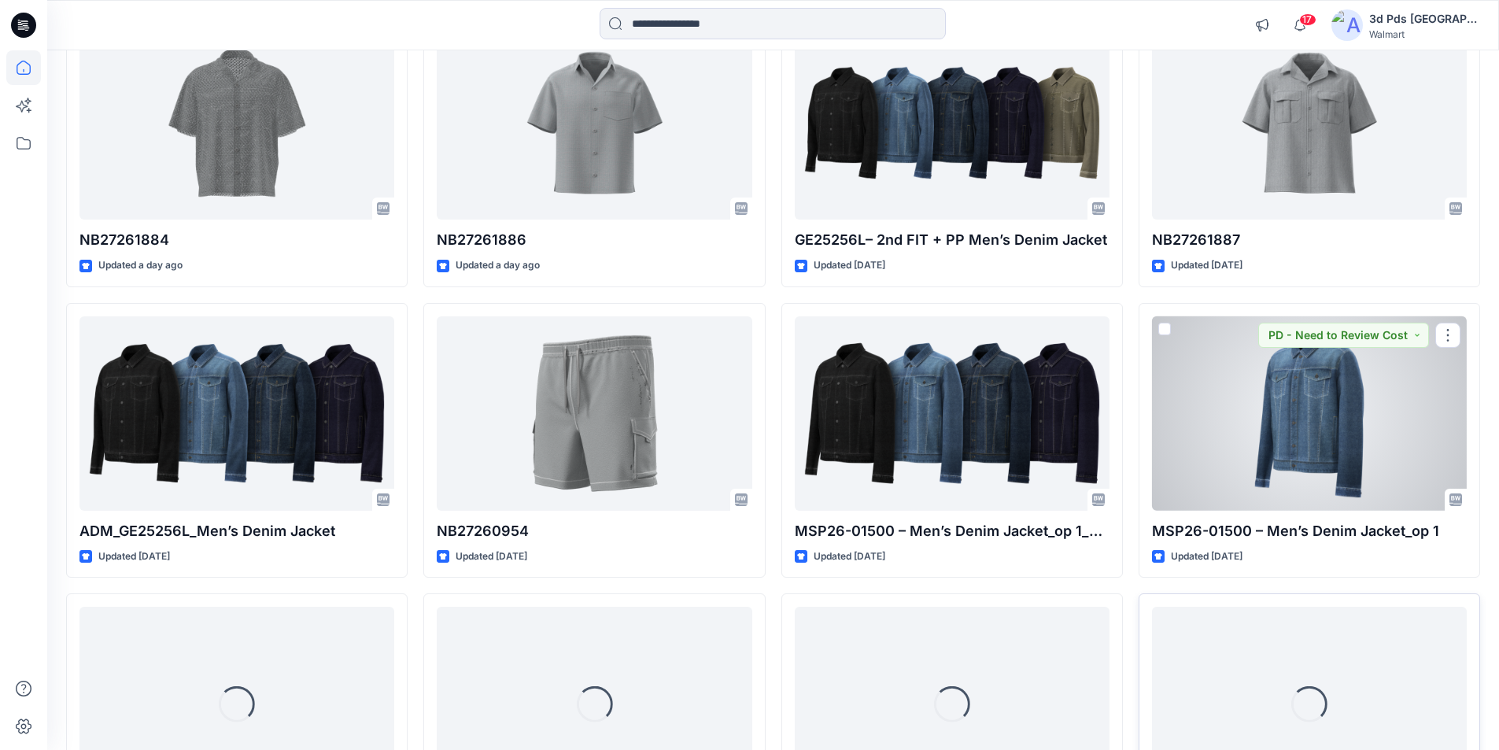
scroll to position [717, 0]
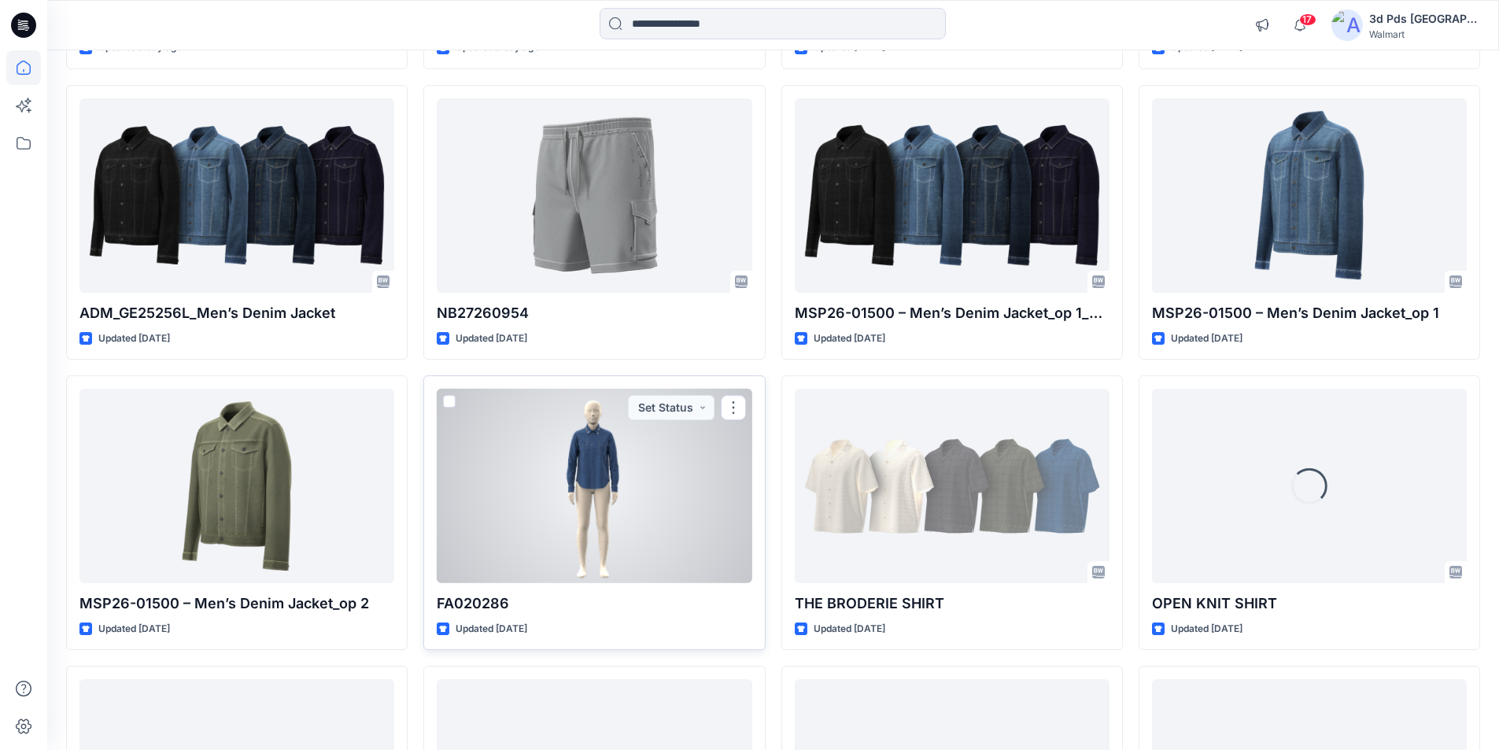
click at [586, 503] on div at bounding box center [594, 486] width 315 height 194
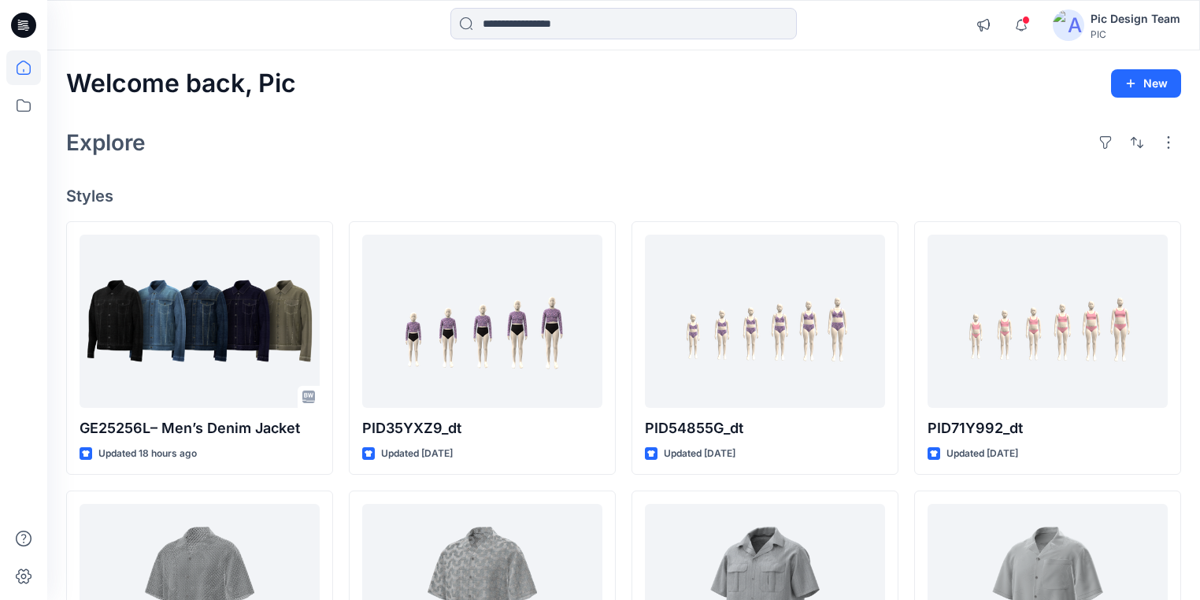
click at [23, 25] on icon at bounding box center [26, 25] width 6 height 1
click at [17, 22] on icon at bounding box center [23, 25] width 25 height 25
